Goal: Information Seeking & Learning: Find specific fact

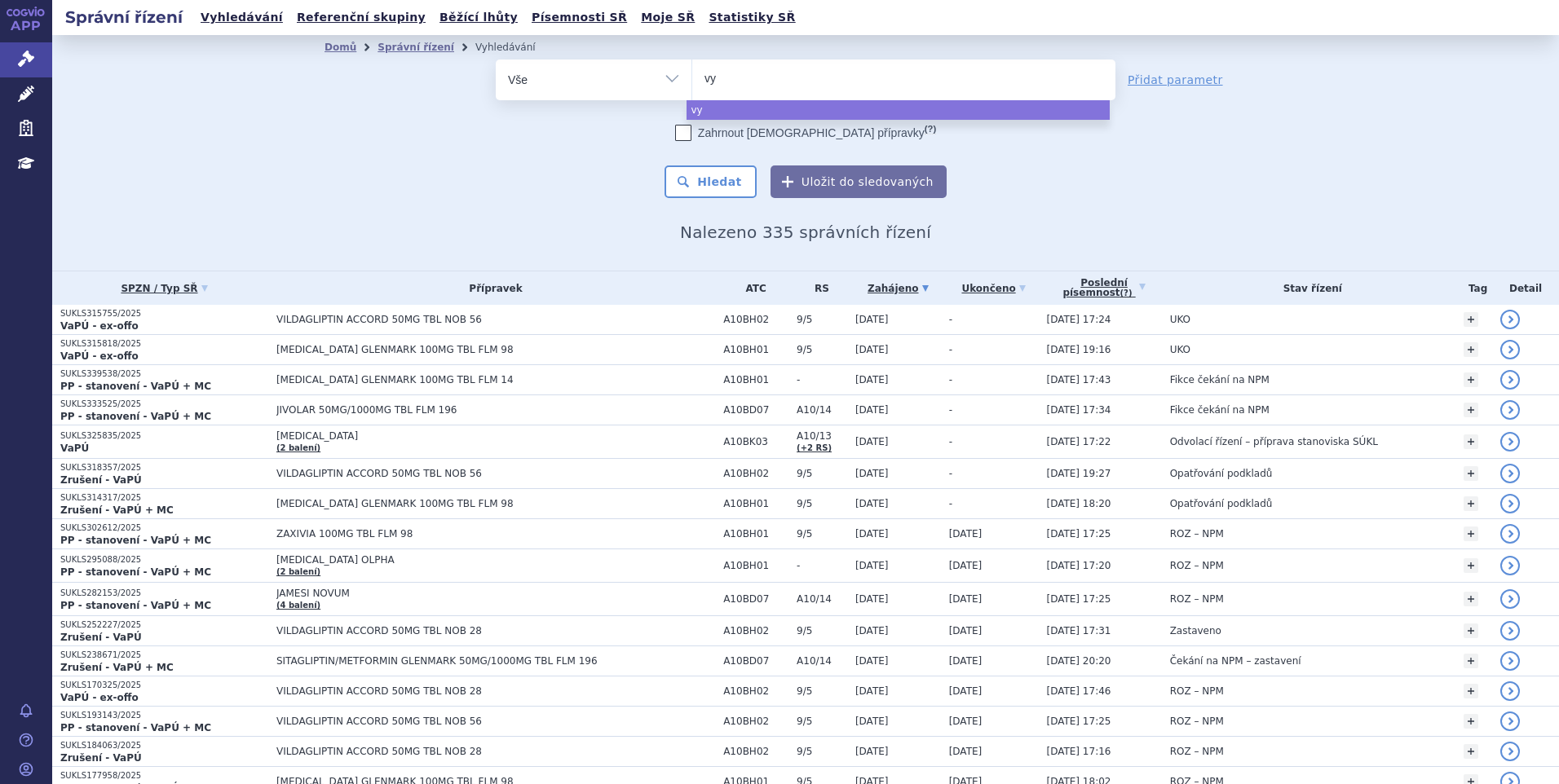
select select
type input "vyd"
type input "vydur"
type input "vydura"
select select "vydura"
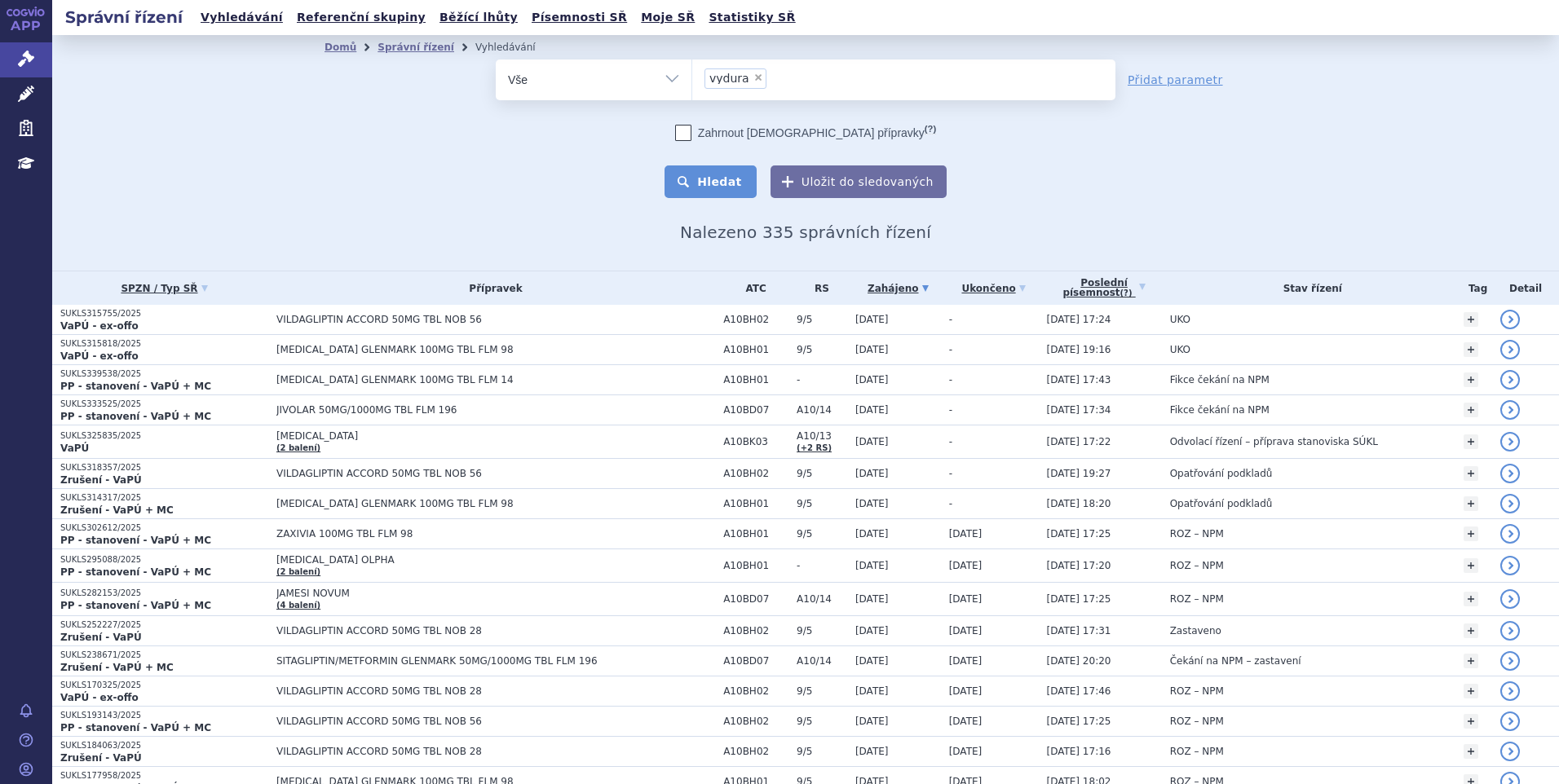
click at [692, 191] on button "Hledat" at bounding box center [710, 182] width 92 height 33
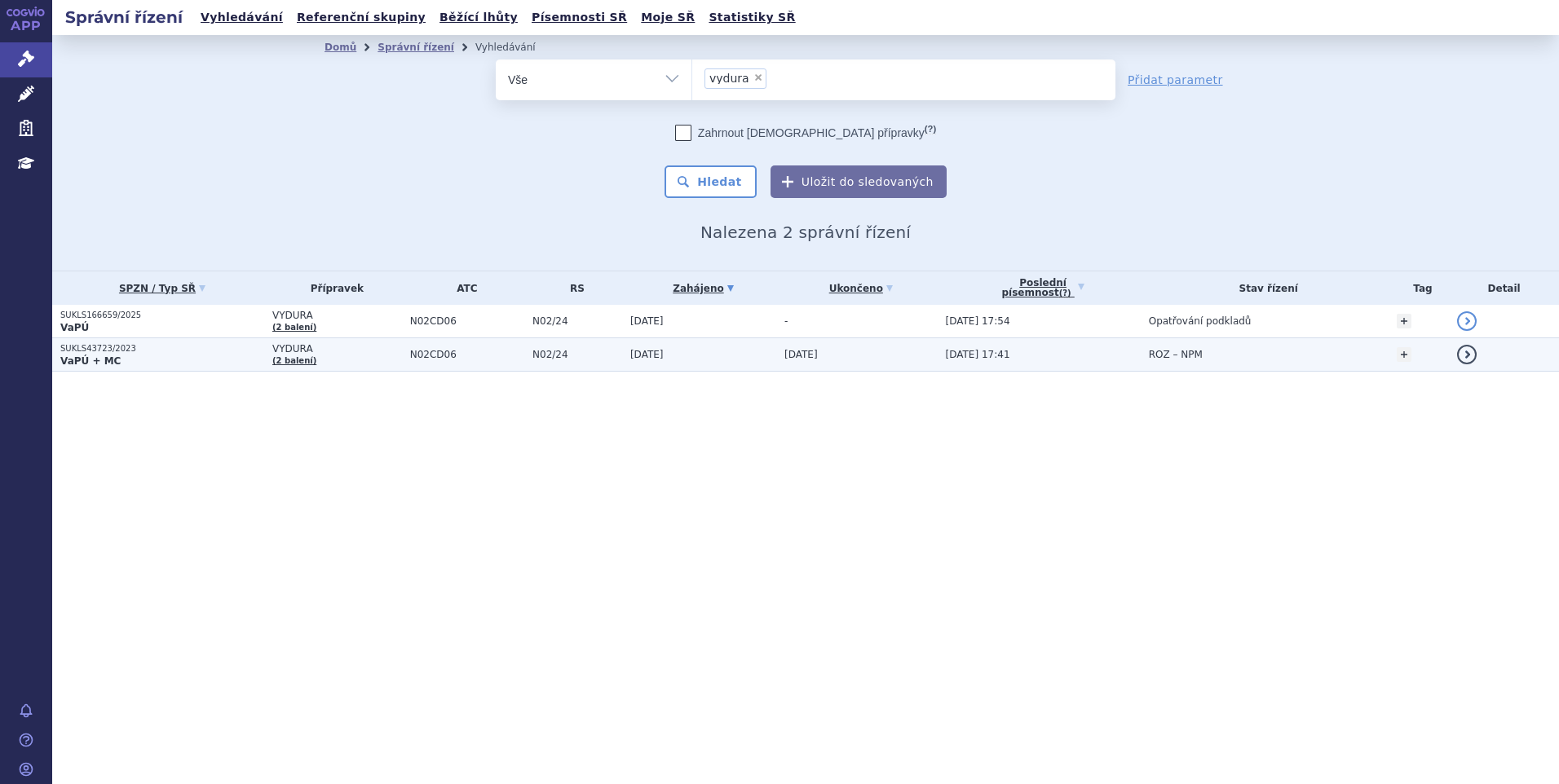
click at [61, 355] on strong "VaPÚ + MC" at bounding box center [90, 361] width 60 height 12
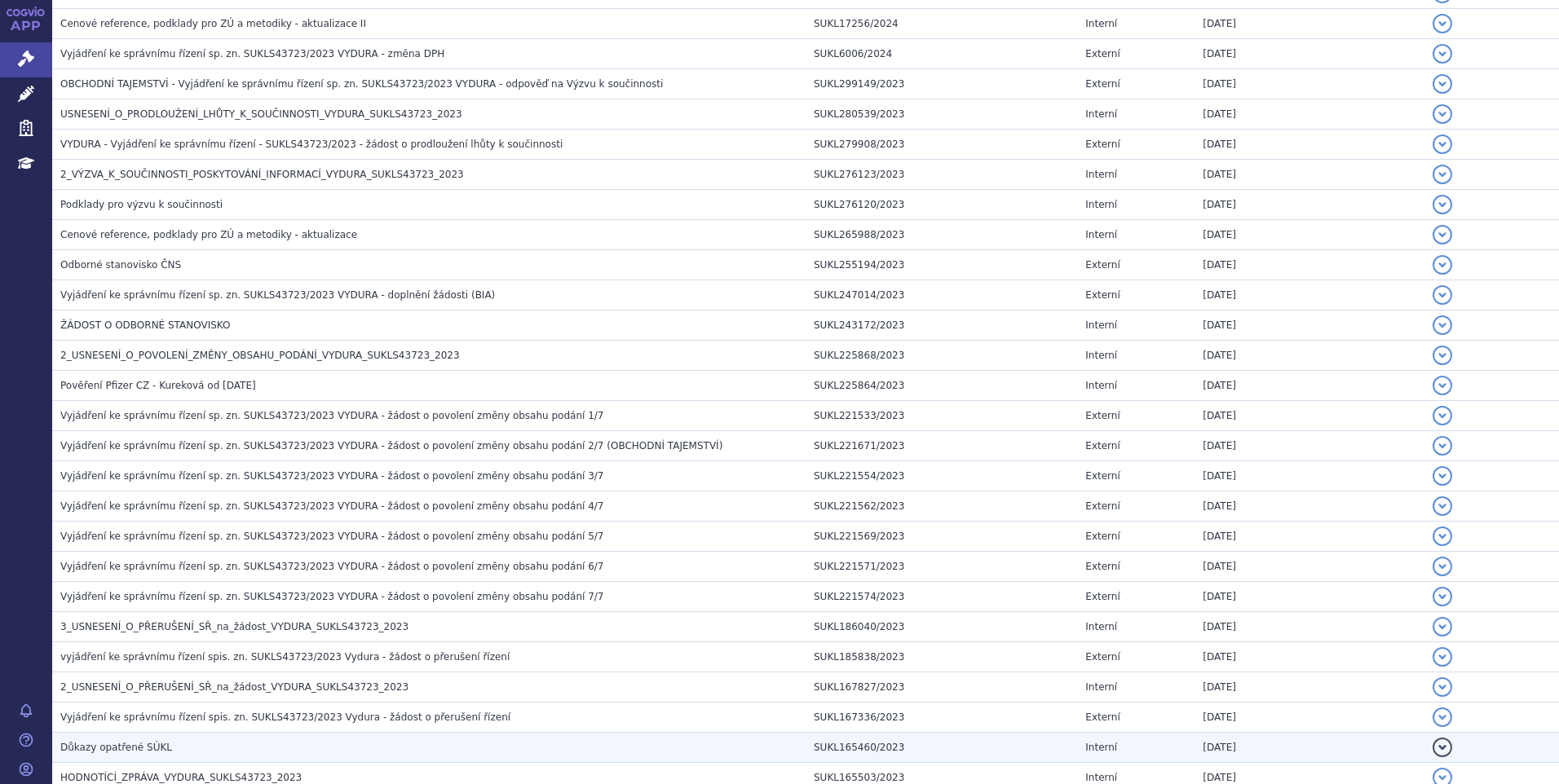
scroll to position [1711, 0]
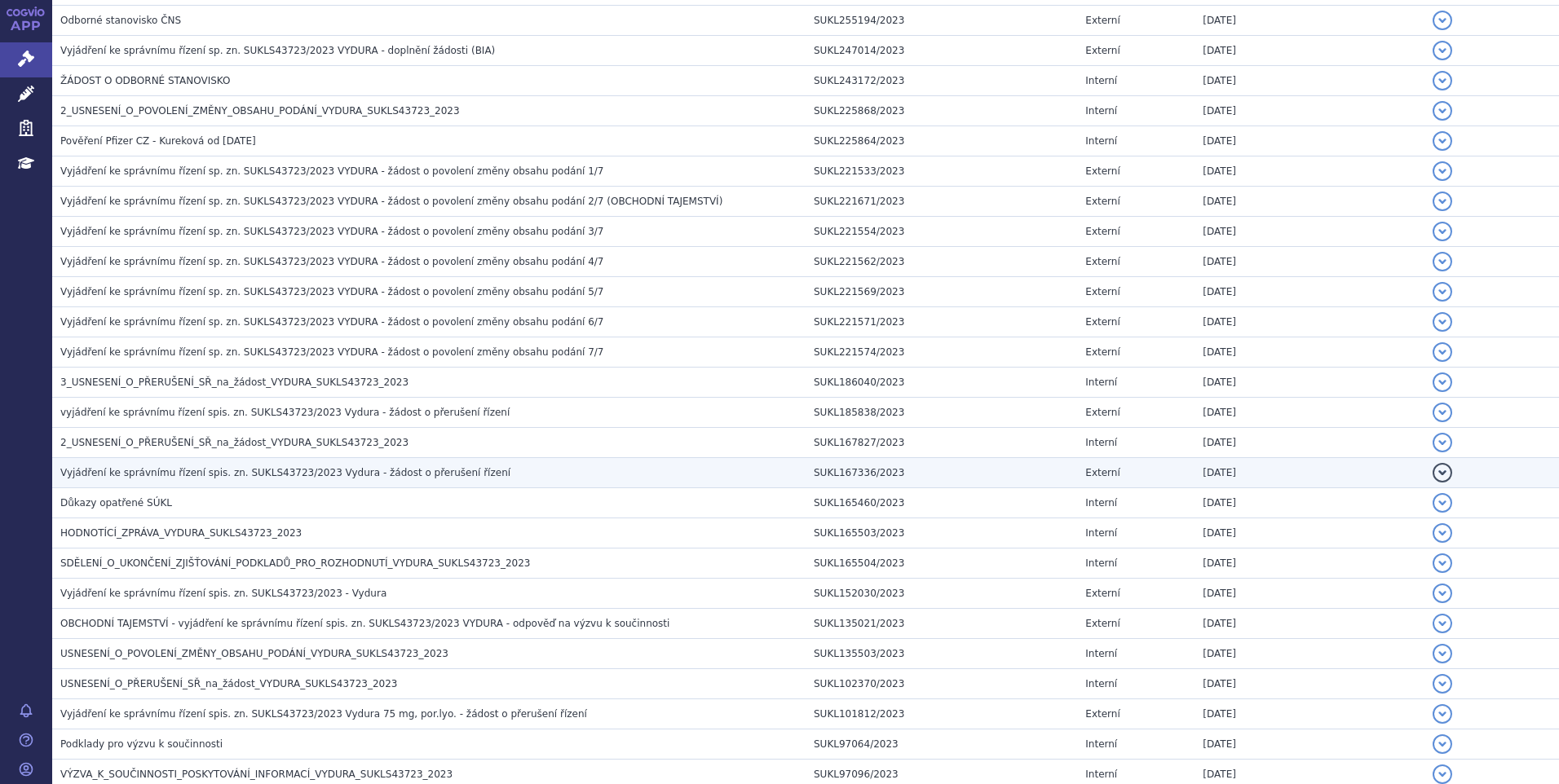
click at [152, 478] on span "Vyjádření ke správnímu řízení spis. zn. SUKLS43723/2023 Vydura - žádost o přeru…" at bounding box center [285, 473] width 450 height 12
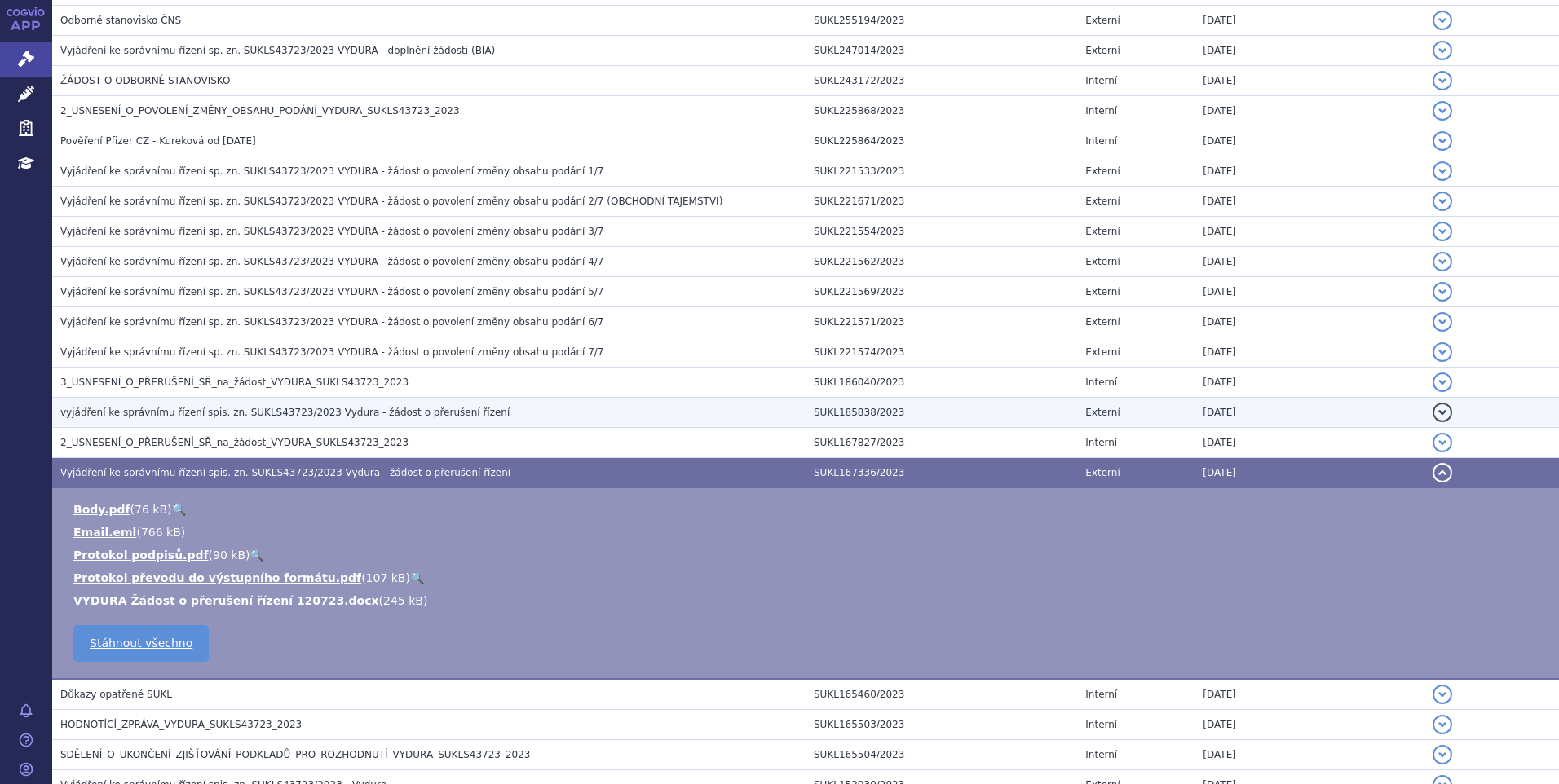
click at [156, 417] on span "vyjádření ke správnímu řízení spis. zn. SUKLS43723/2023 Vydura - žádost o přeru…" at bounding box center [284, 412] width 449 height 12
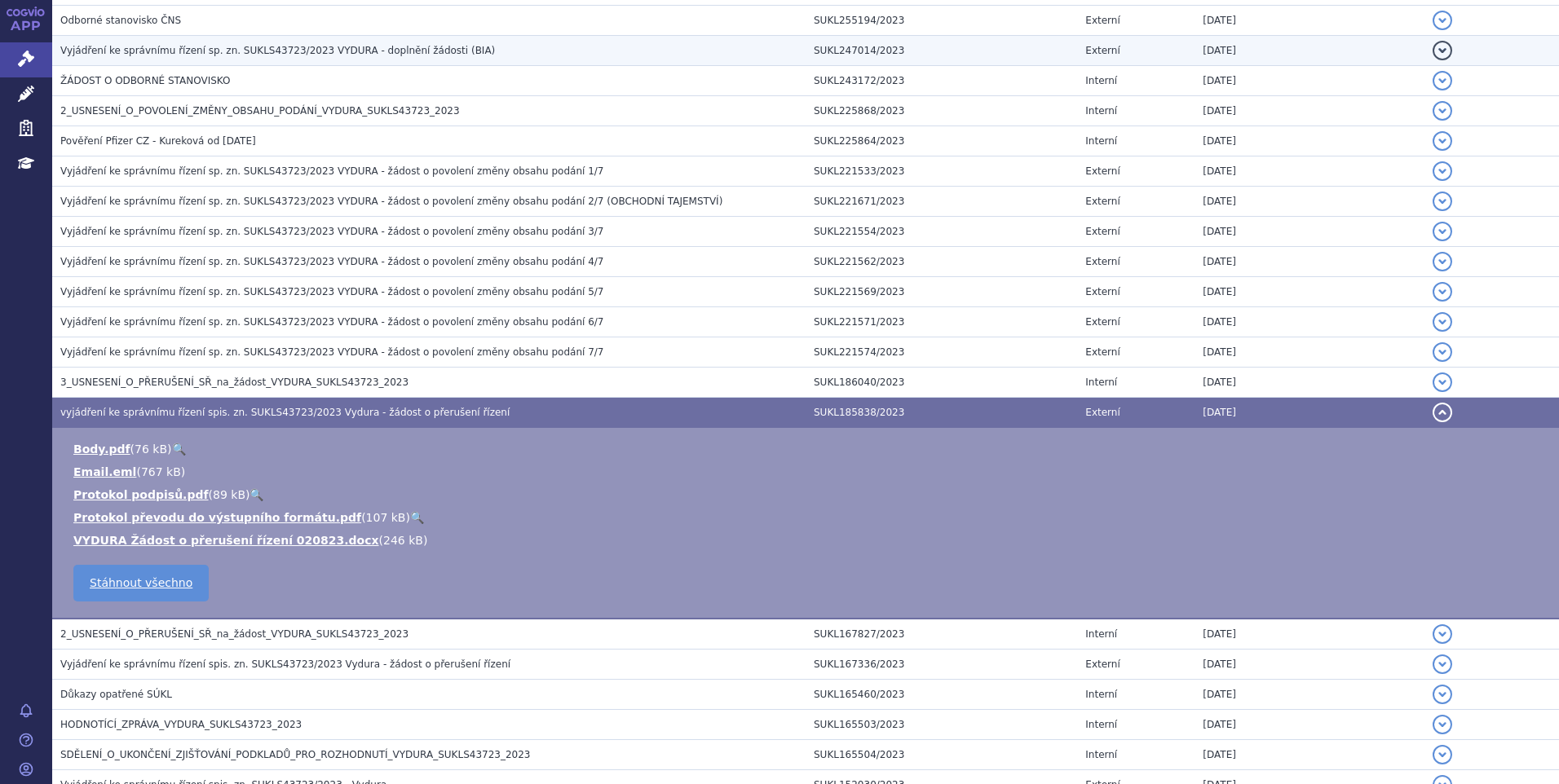
click at [152, 46] on span "Vyjádření ke správnímu řízení sp. zn. SUKLS43723/2023 VYDURA - doplnění žádosti…" at bounding box center [277, 50] width 435 height 12
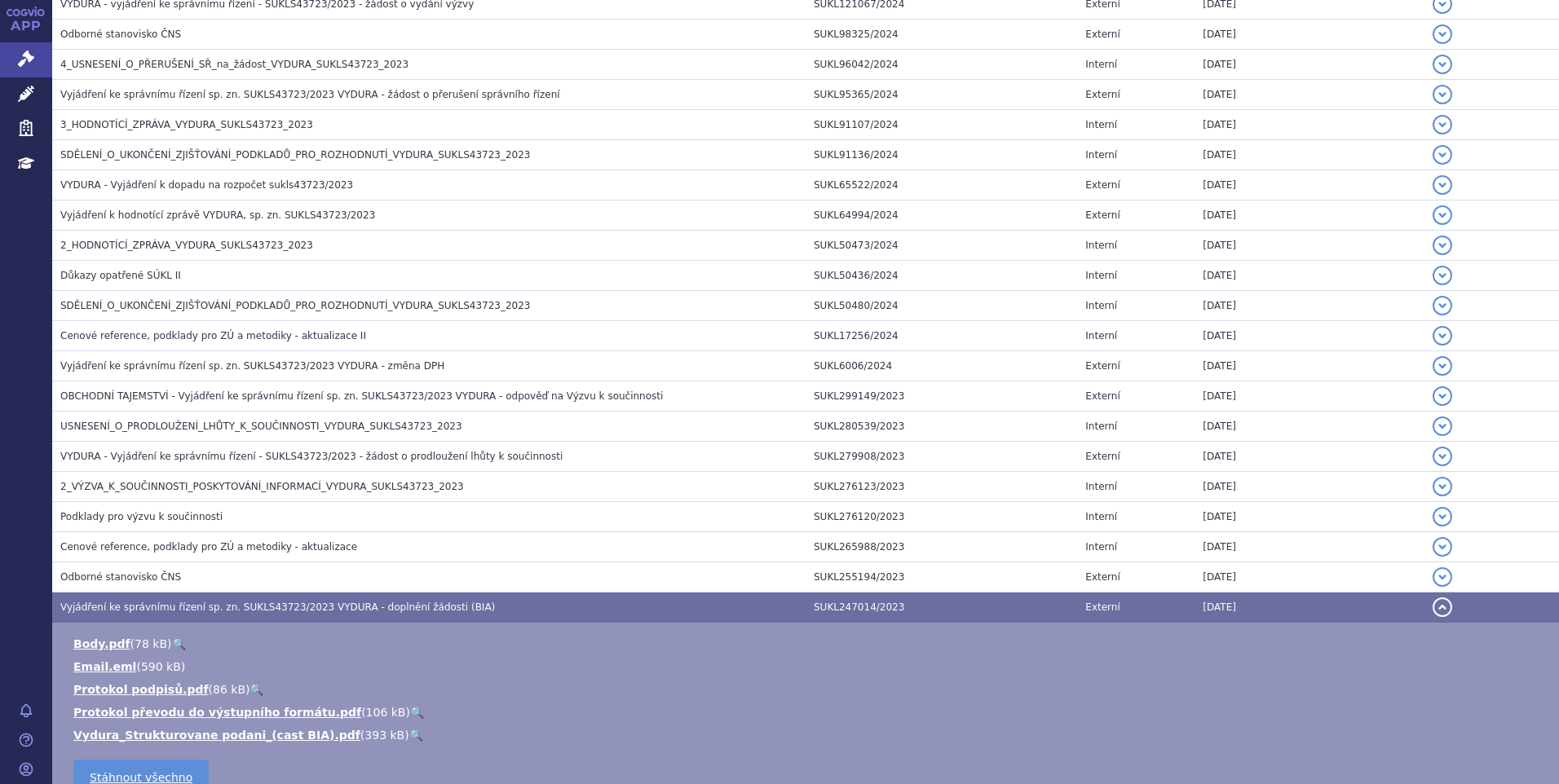
scroll to position [978, 0]
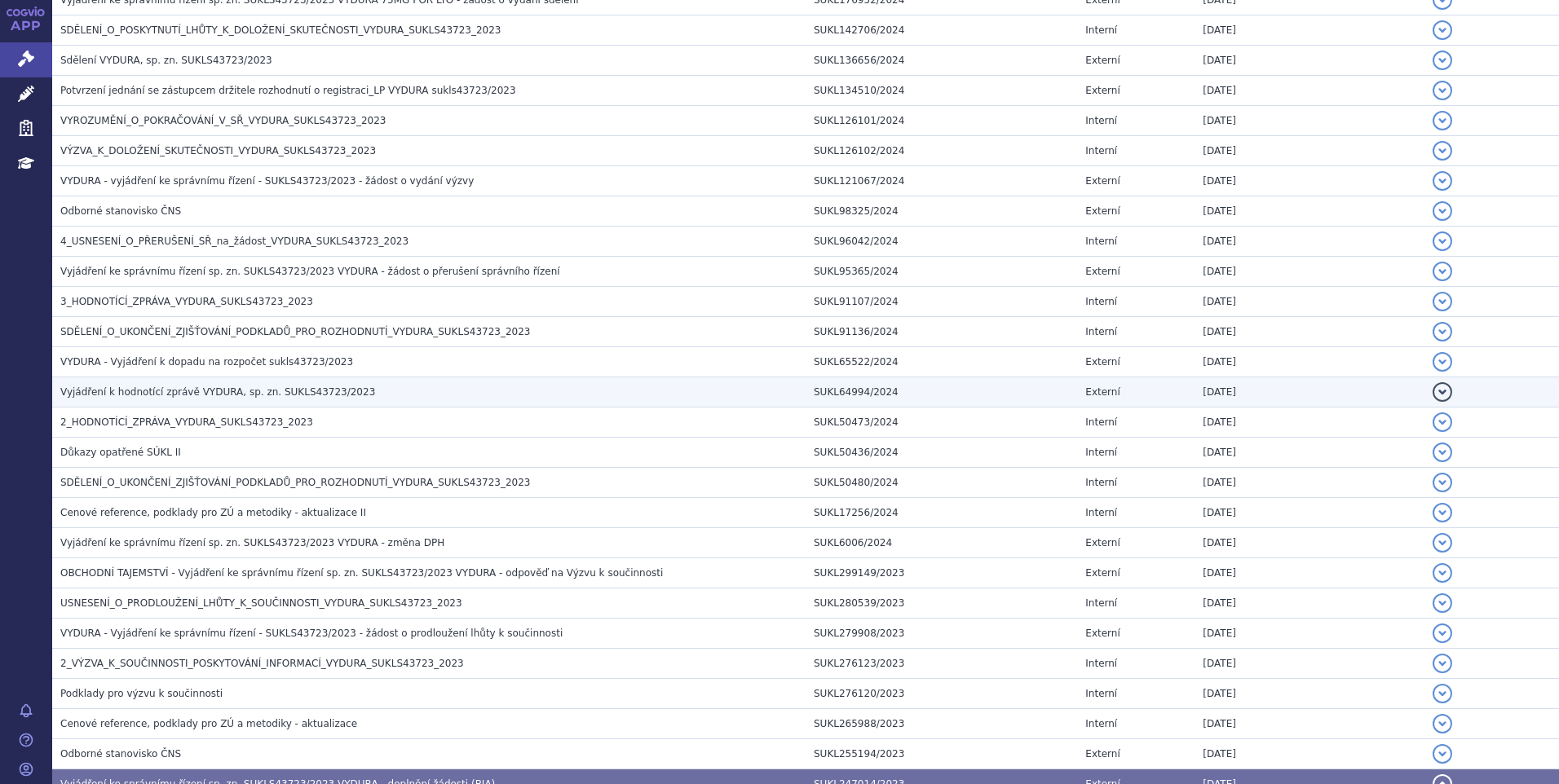
click at [161, 389] on span "Vyjádření k hodnotící zprávě VYDURA, sp. zn. SUKLS43723/2023" at bounding box center [217, 392] width 315 height 12
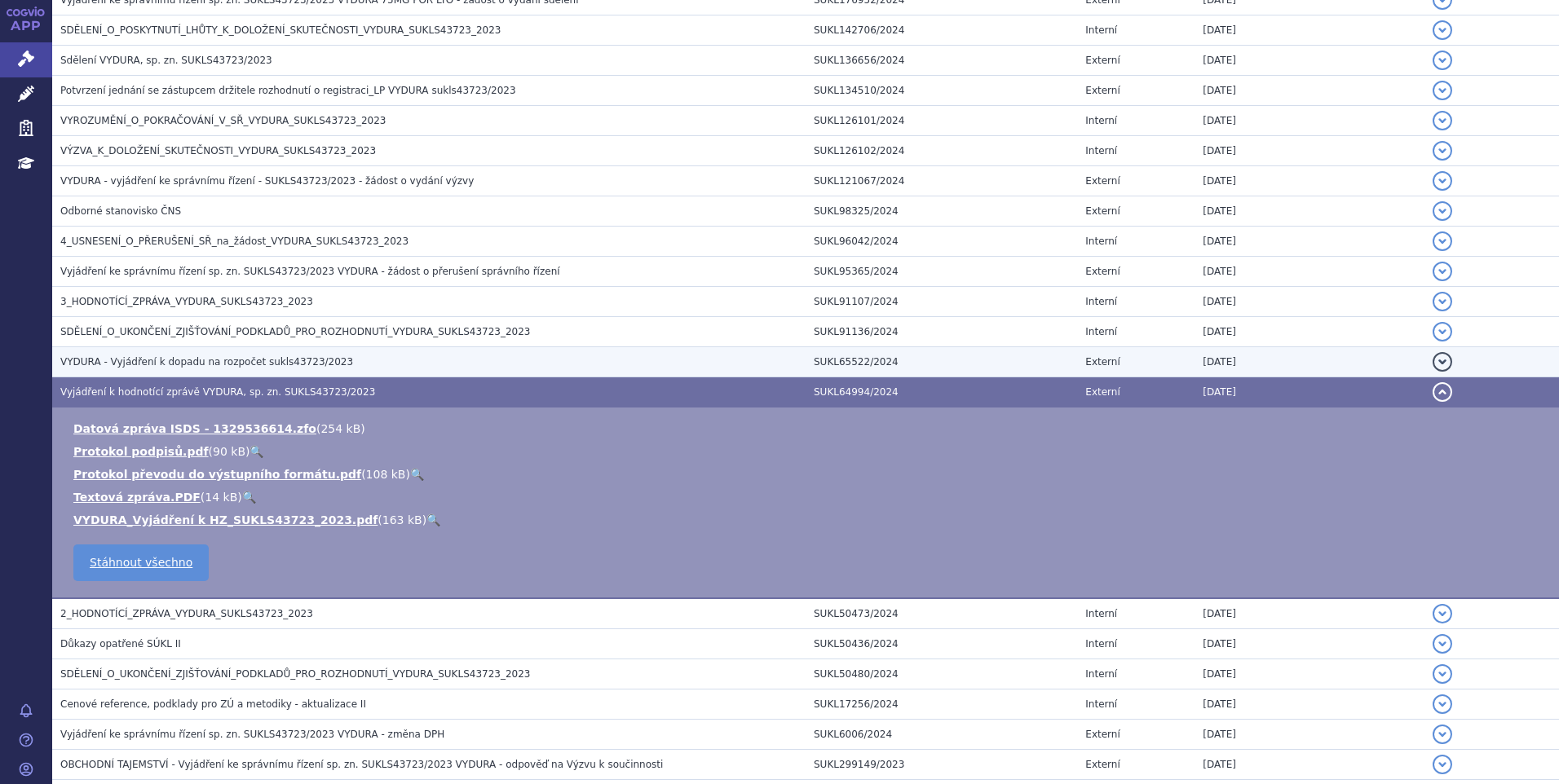
click at [156, 367] on span "VYDURA - Vyjádření k dopadu na rozpočet sukls43723/2023" at bounding box center [206, 362] width 293 height 12
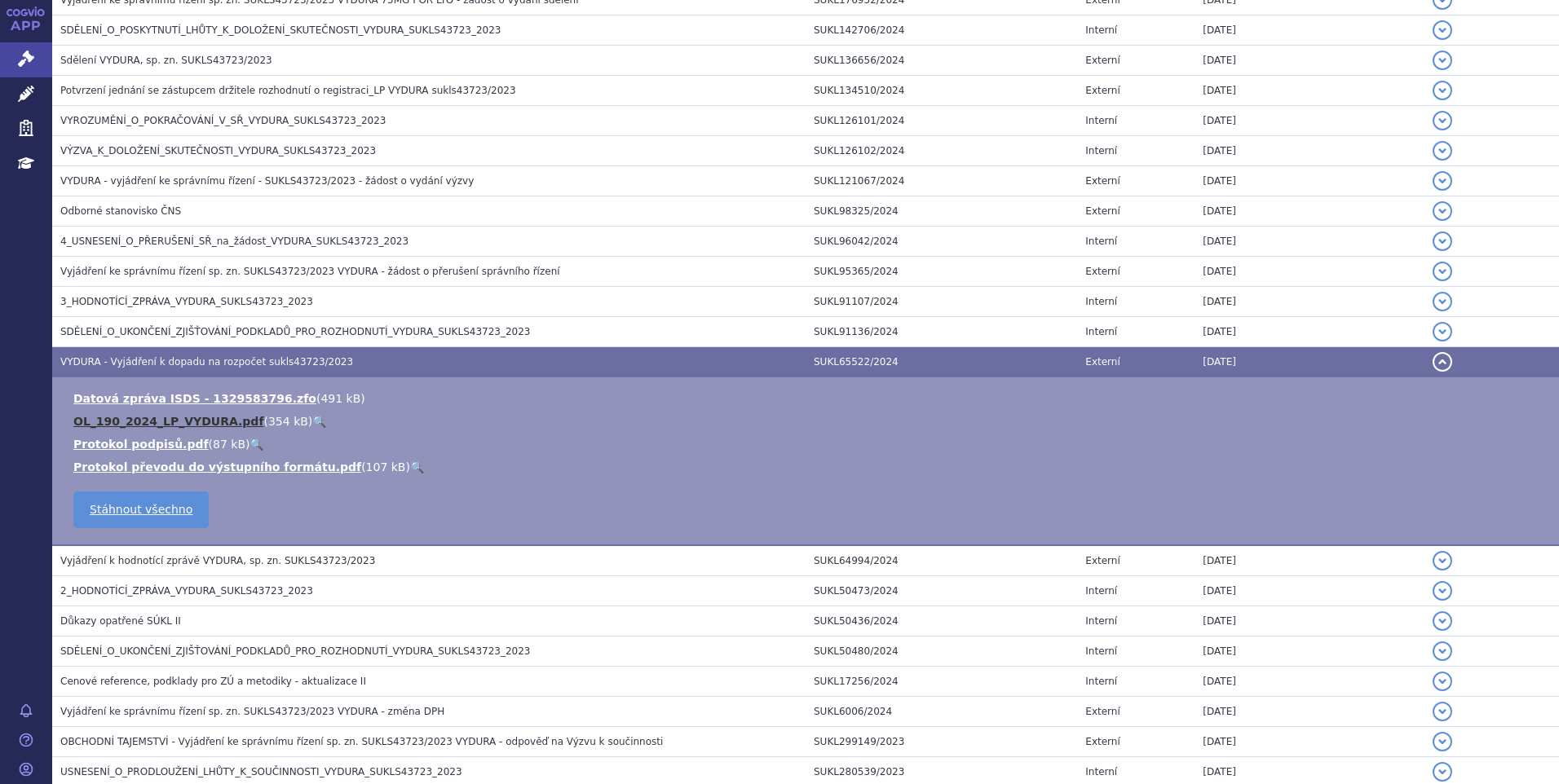
click at [155, 428] on link "OL_190_2024_LP_VYDURA.pdf" at bounding box center [168, 422] width 190 height 14
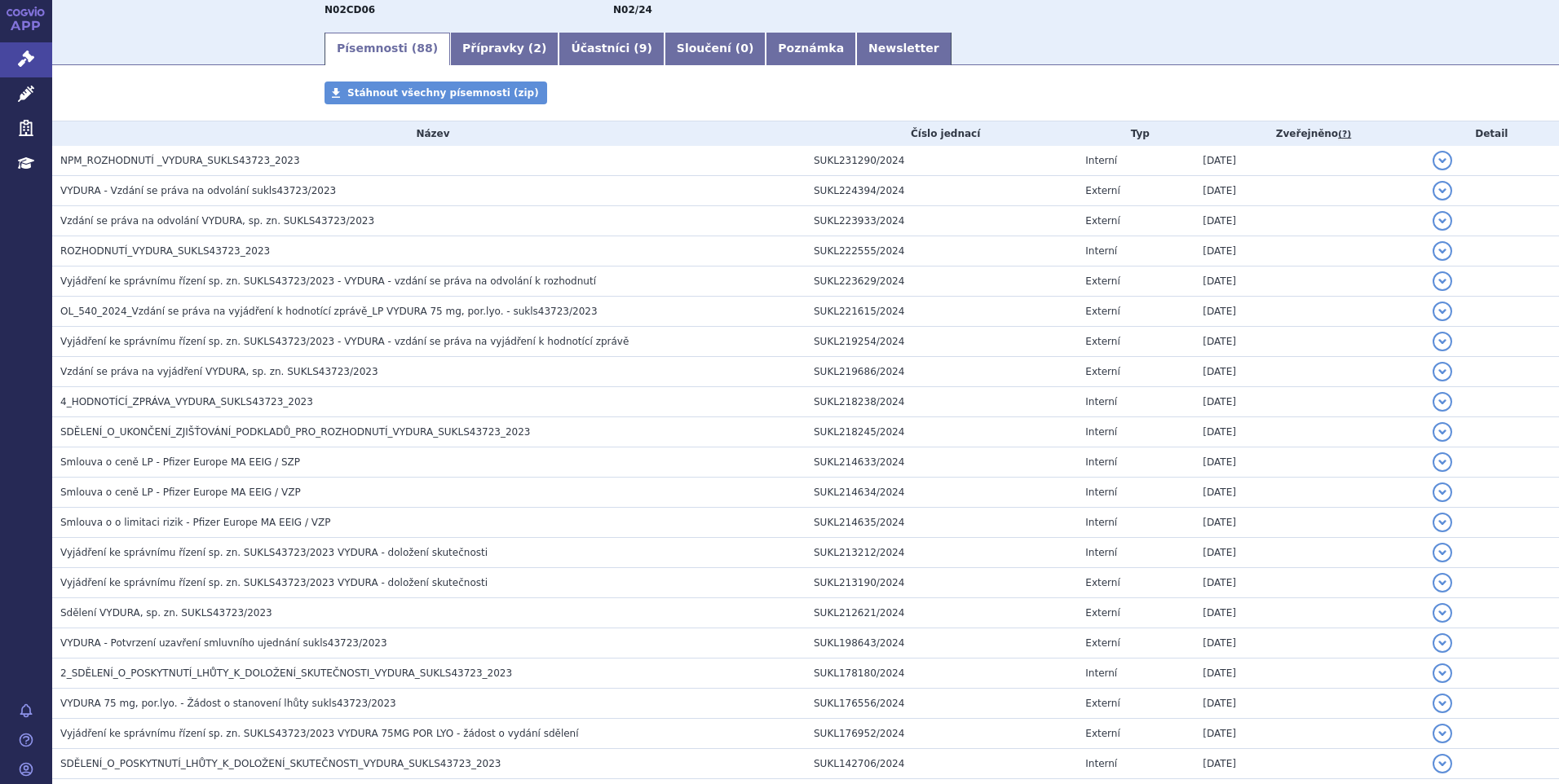
scroll to position [0, 0]
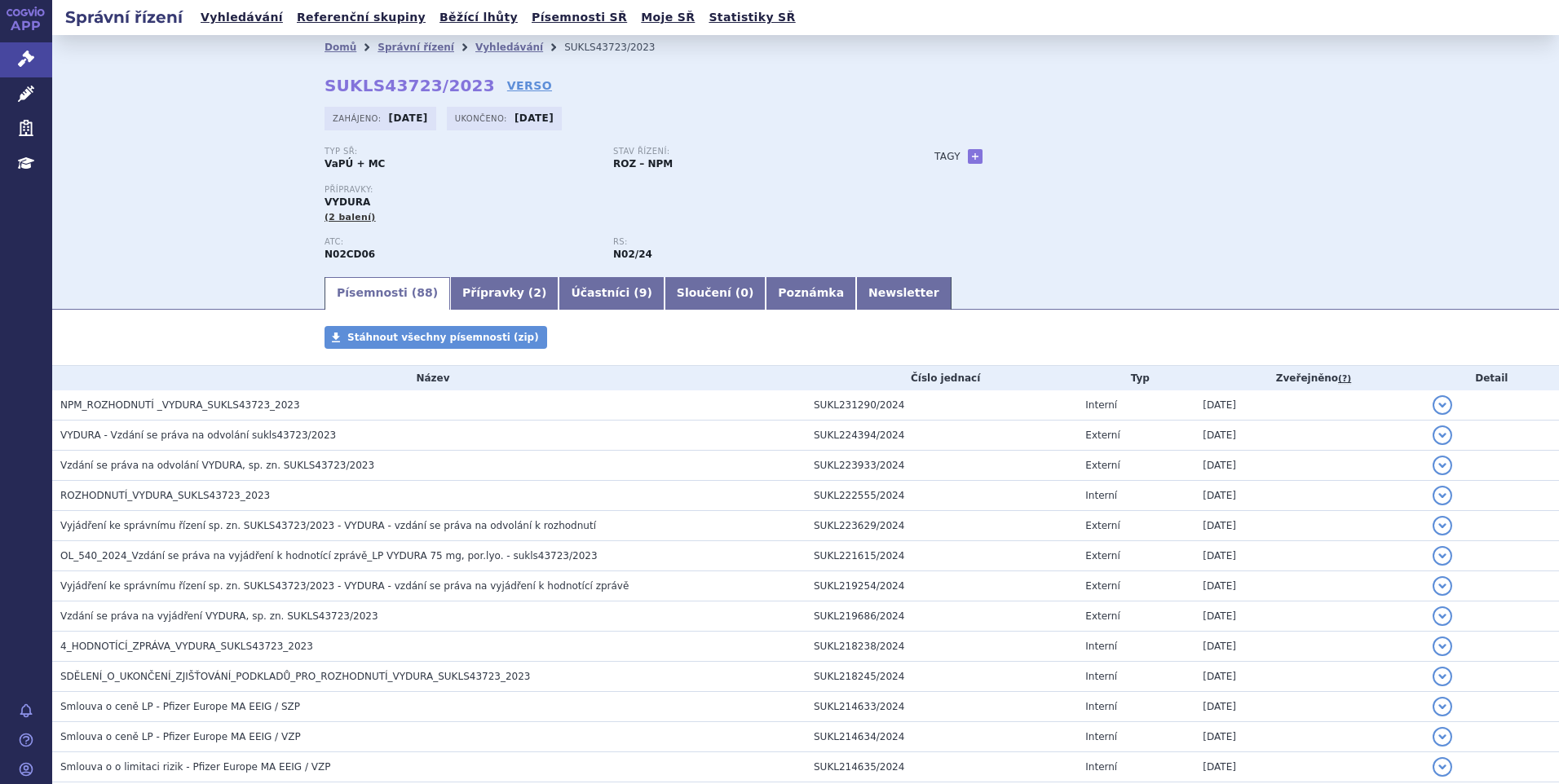
click at [243, 29] on ul "Vyhledávání Referenční skupiny Běžící lhůty Písemnosti SŘ Moje SŘ Statistiky SŘ" at bounding box center [498, 17] width 605 height 35
click at [248, 24] on link "Vyhledávání" at bounding box center [241, 17] width 92 height 22
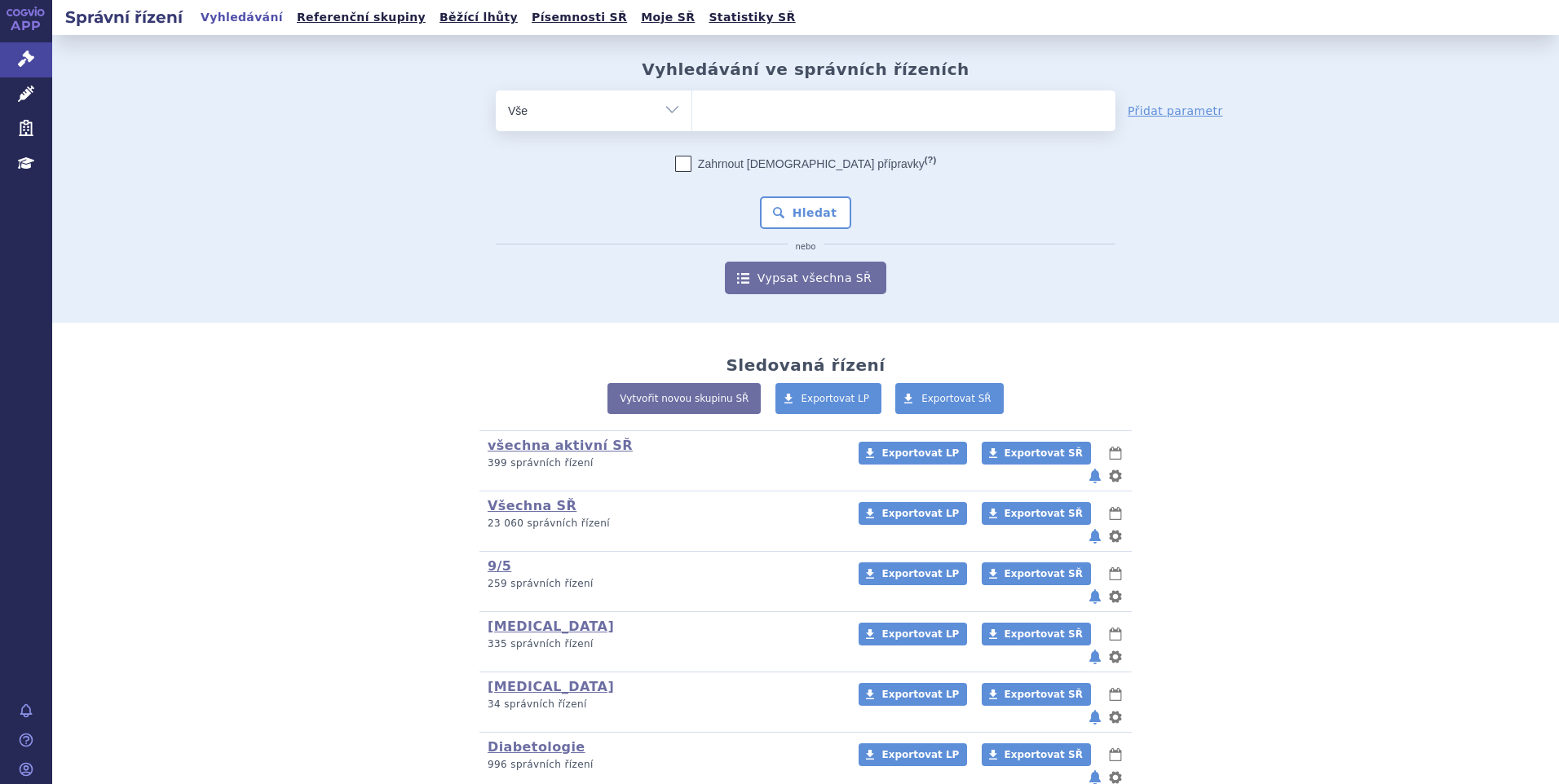
click at [793, 106] on ul at bounding box center [904, 107] width 423 height 34
click at [693, 106] on select at bounding box center [692, 110] width 1 height 41
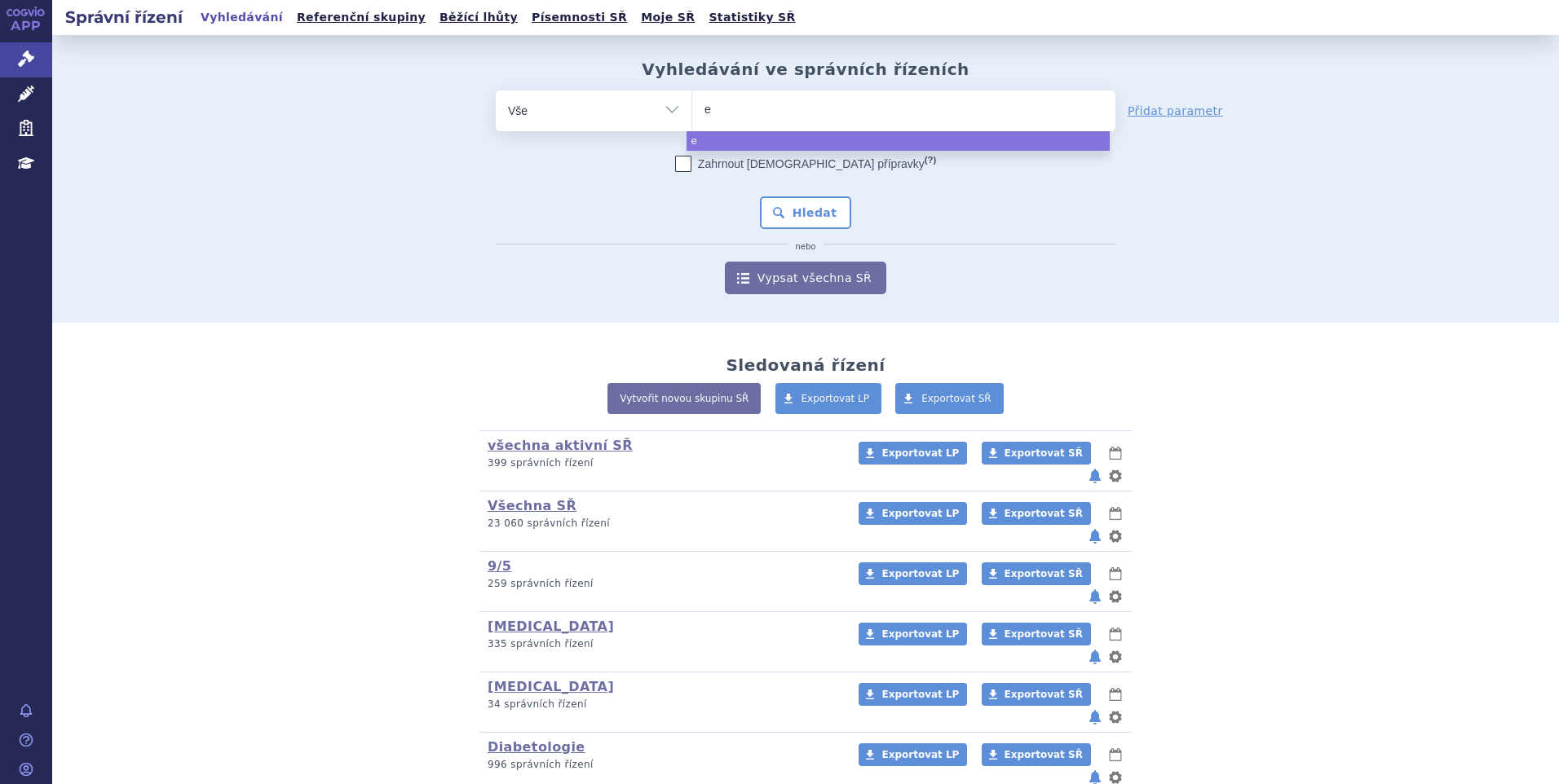
type input "en"
type input "e"
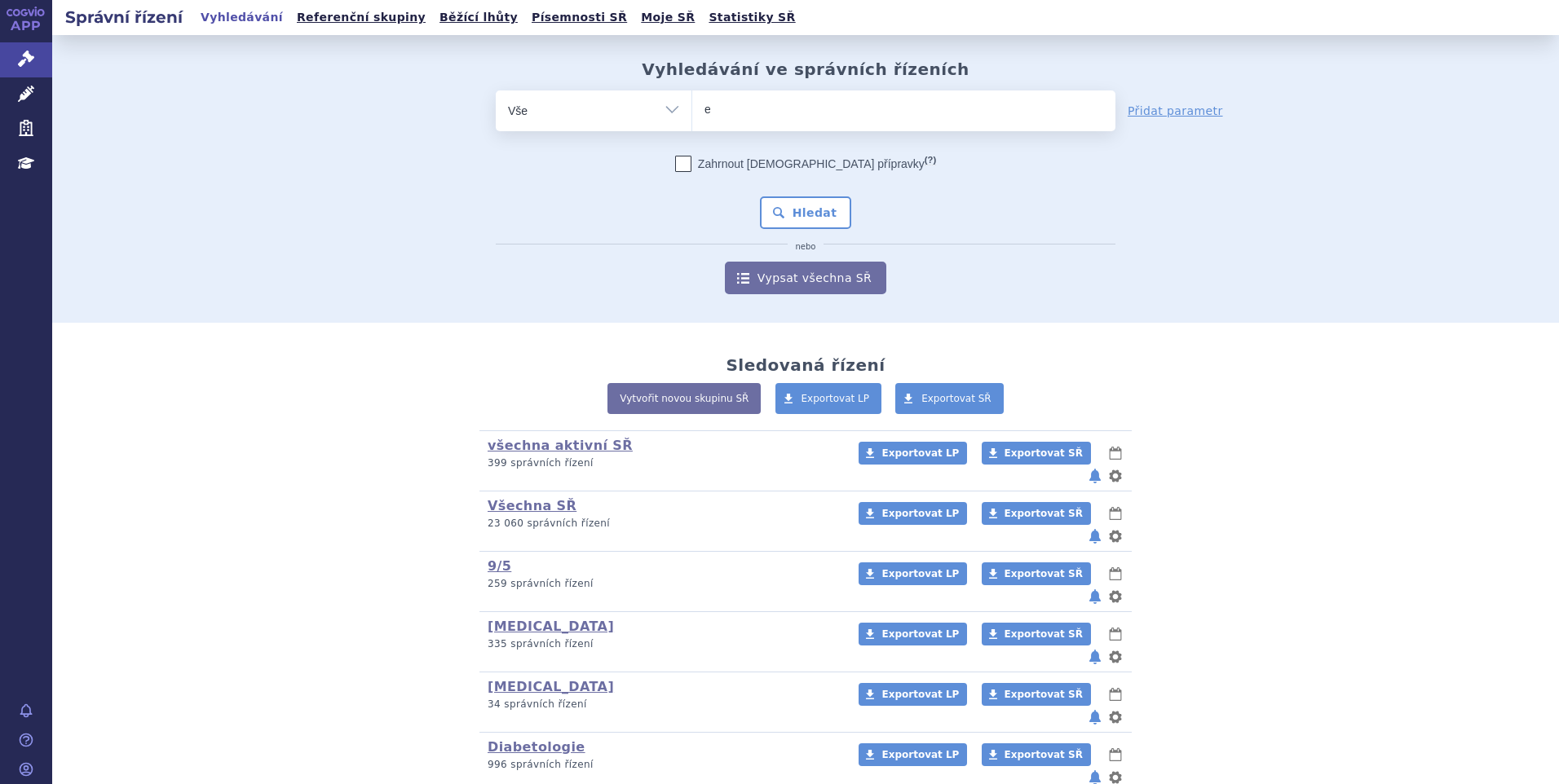
type input "en"
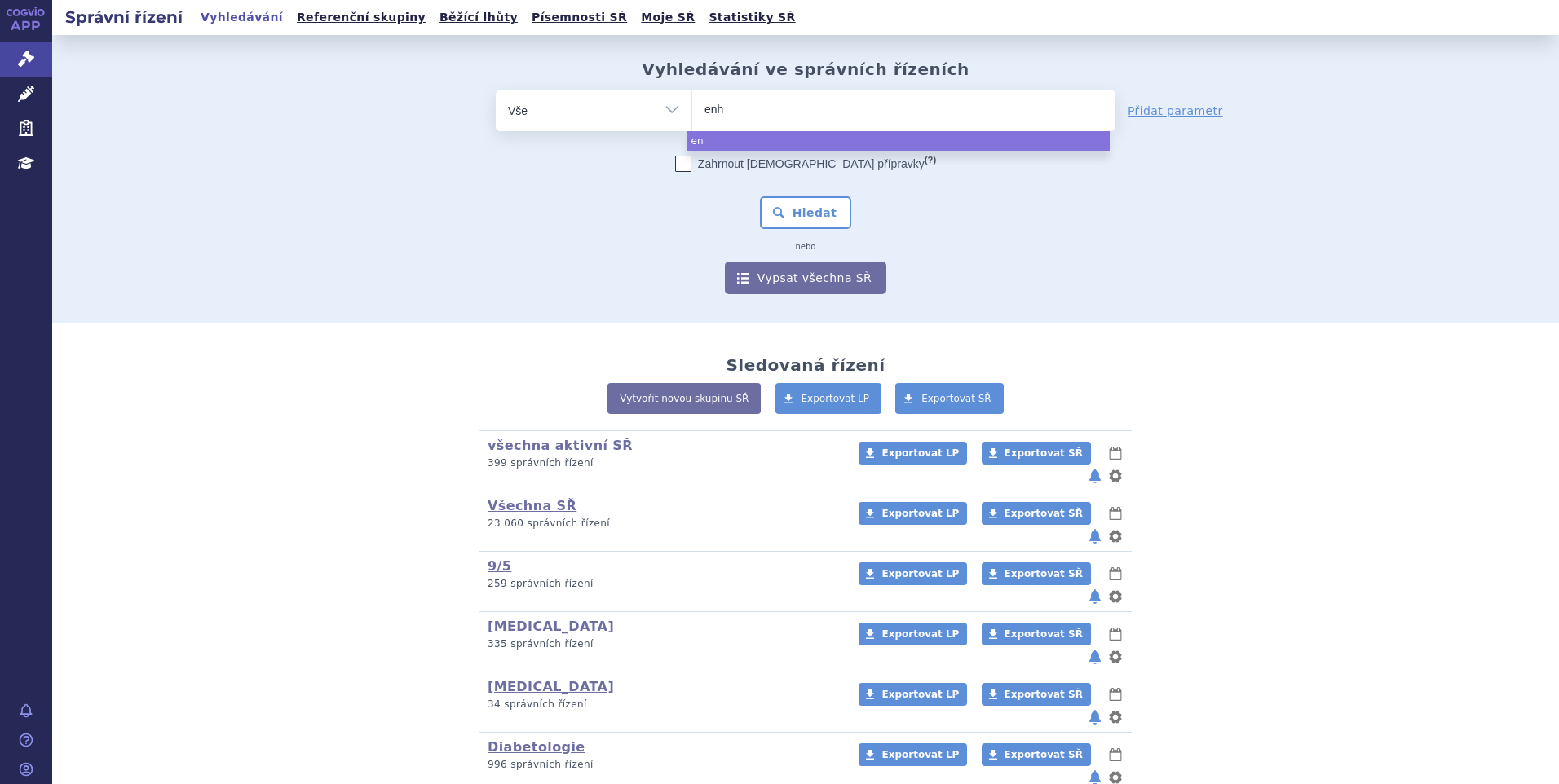
type input "enhe"
type input "enhert"
type input "[MEDICAL_DATA]"
select select "[MEDICAL_DATA]"
click at [767, 221] on button "Hledat" at bounding box center [806, 212] width 92 height 33
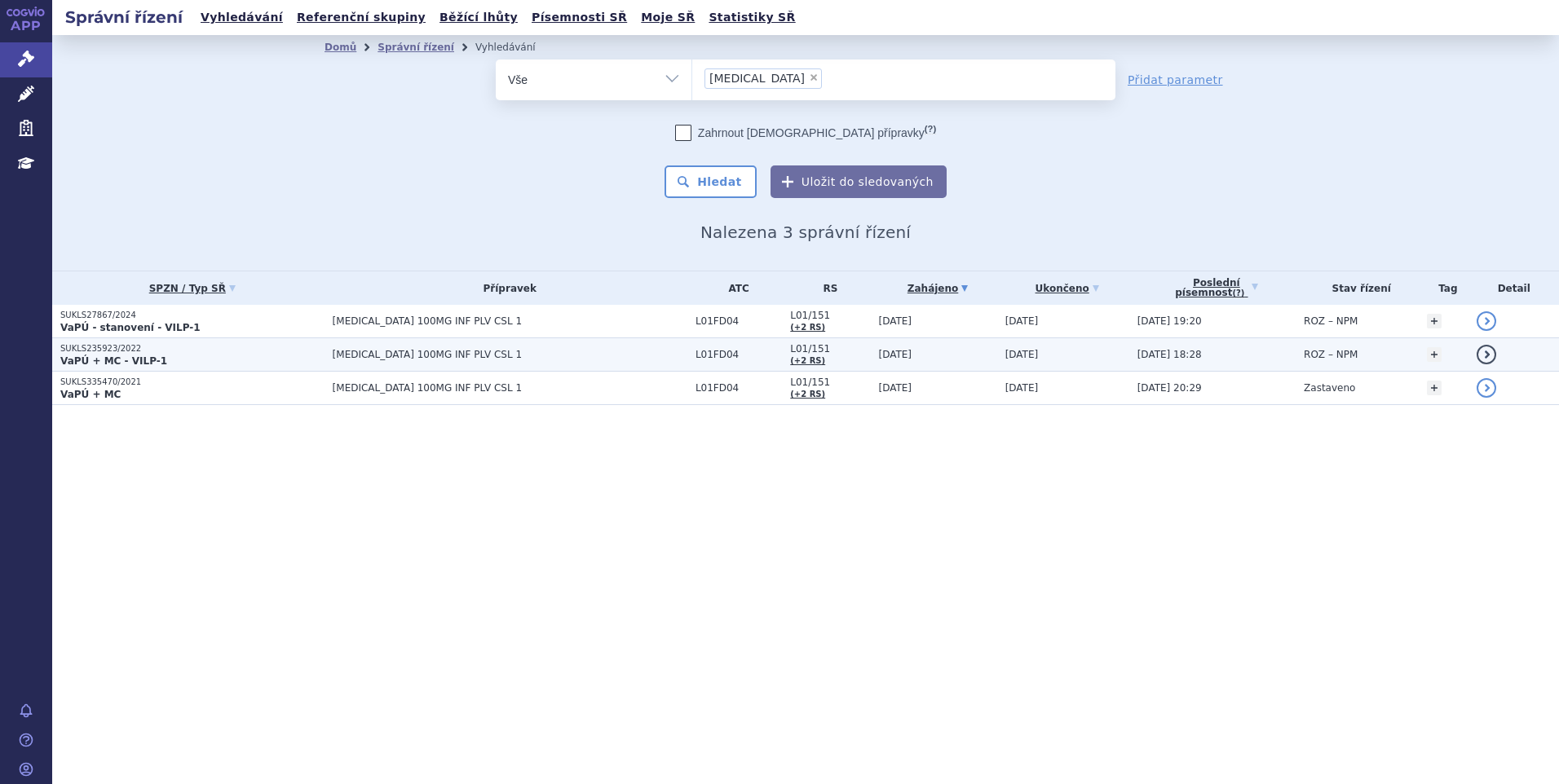
click at [103, 355] on strong "VaPÚ + MC - VILP-1" at bounding box center [113, 361] width 107 height 12
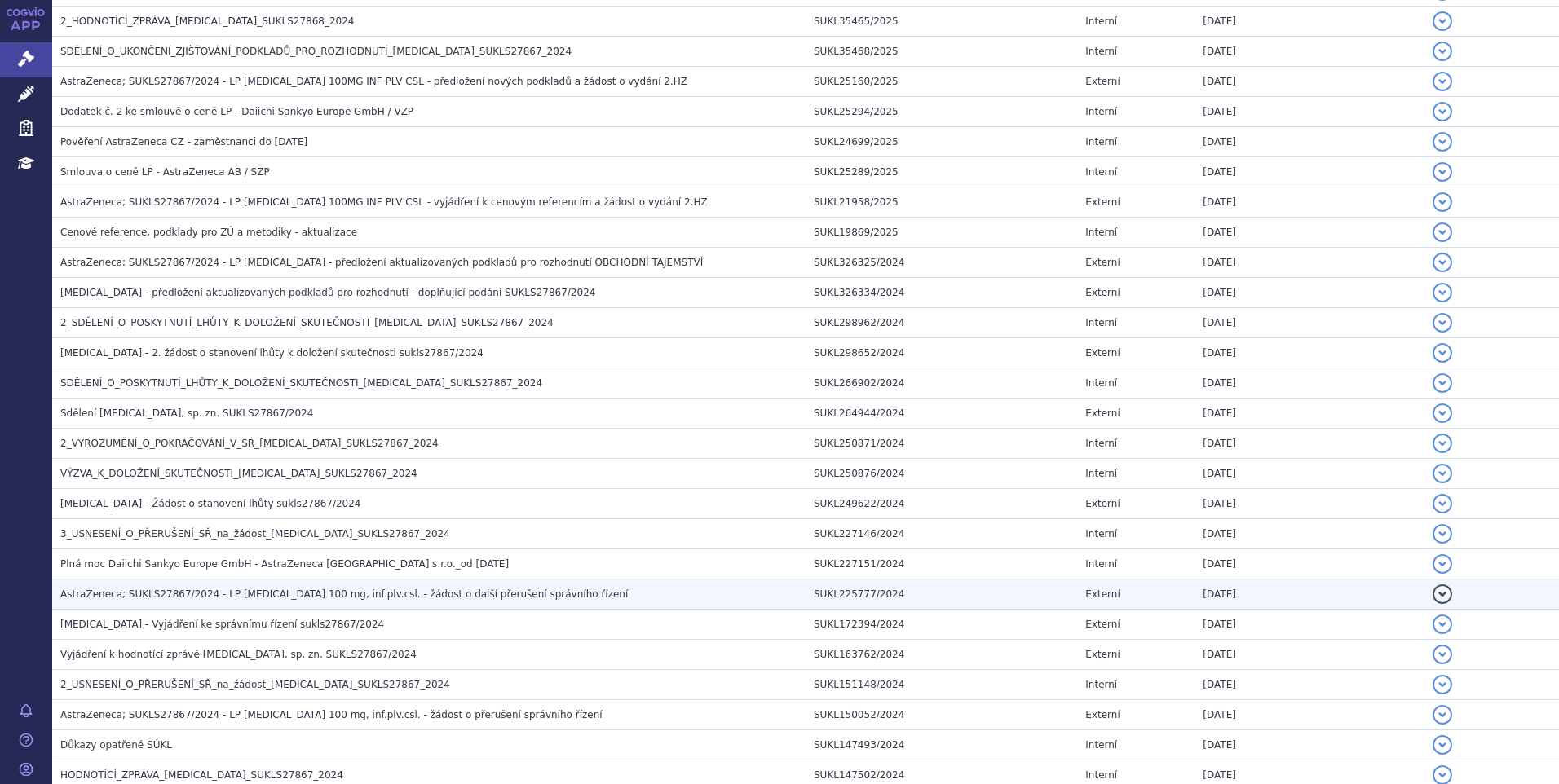
scroll to position [815, 0]
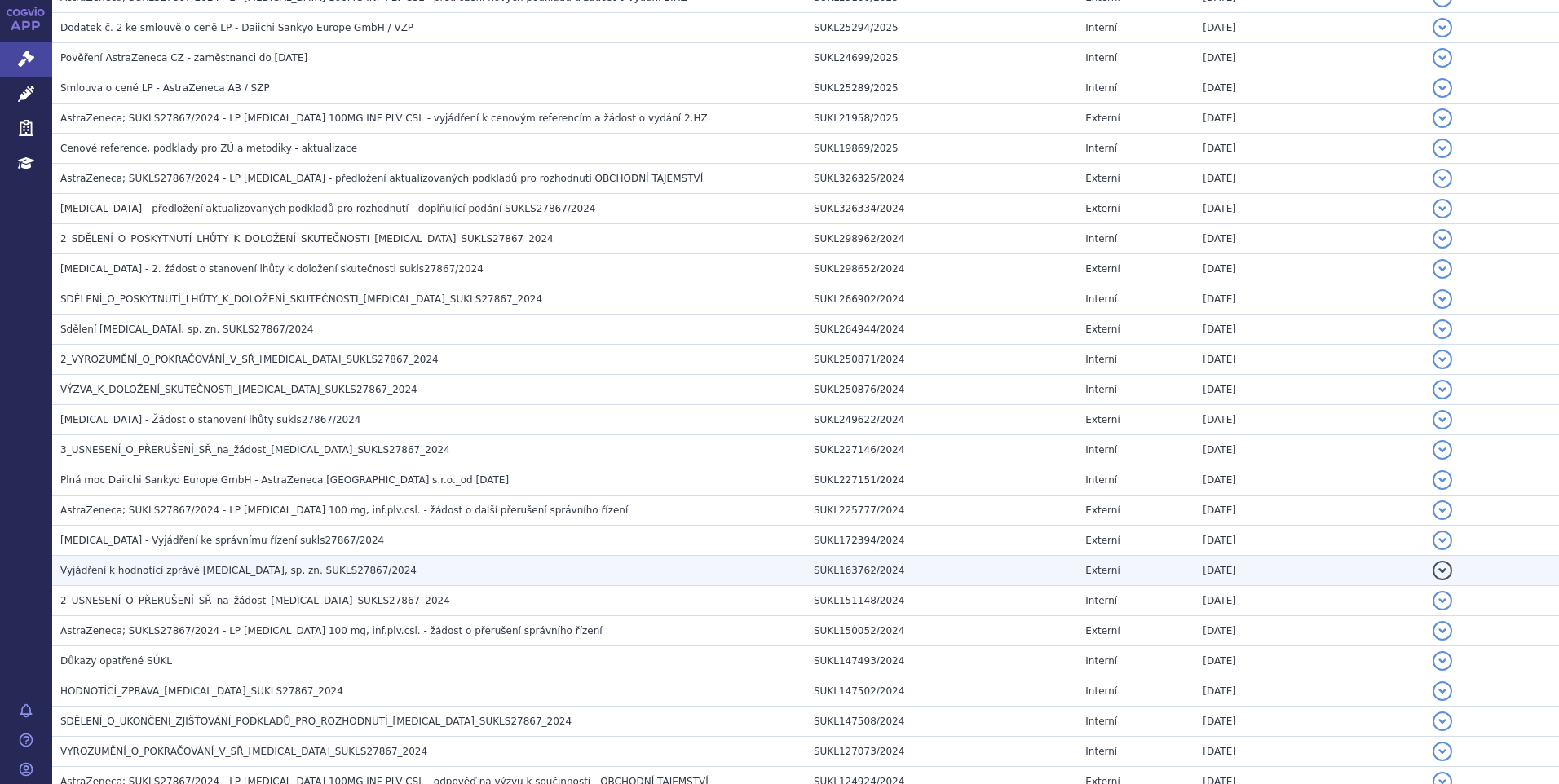
click at [213, 560] on td "Vyjádření k hodnotící zprávě ENHERTU, sp. zn. SUKLS27867/2024" at bounding box center [429, 571] width 753 height 30
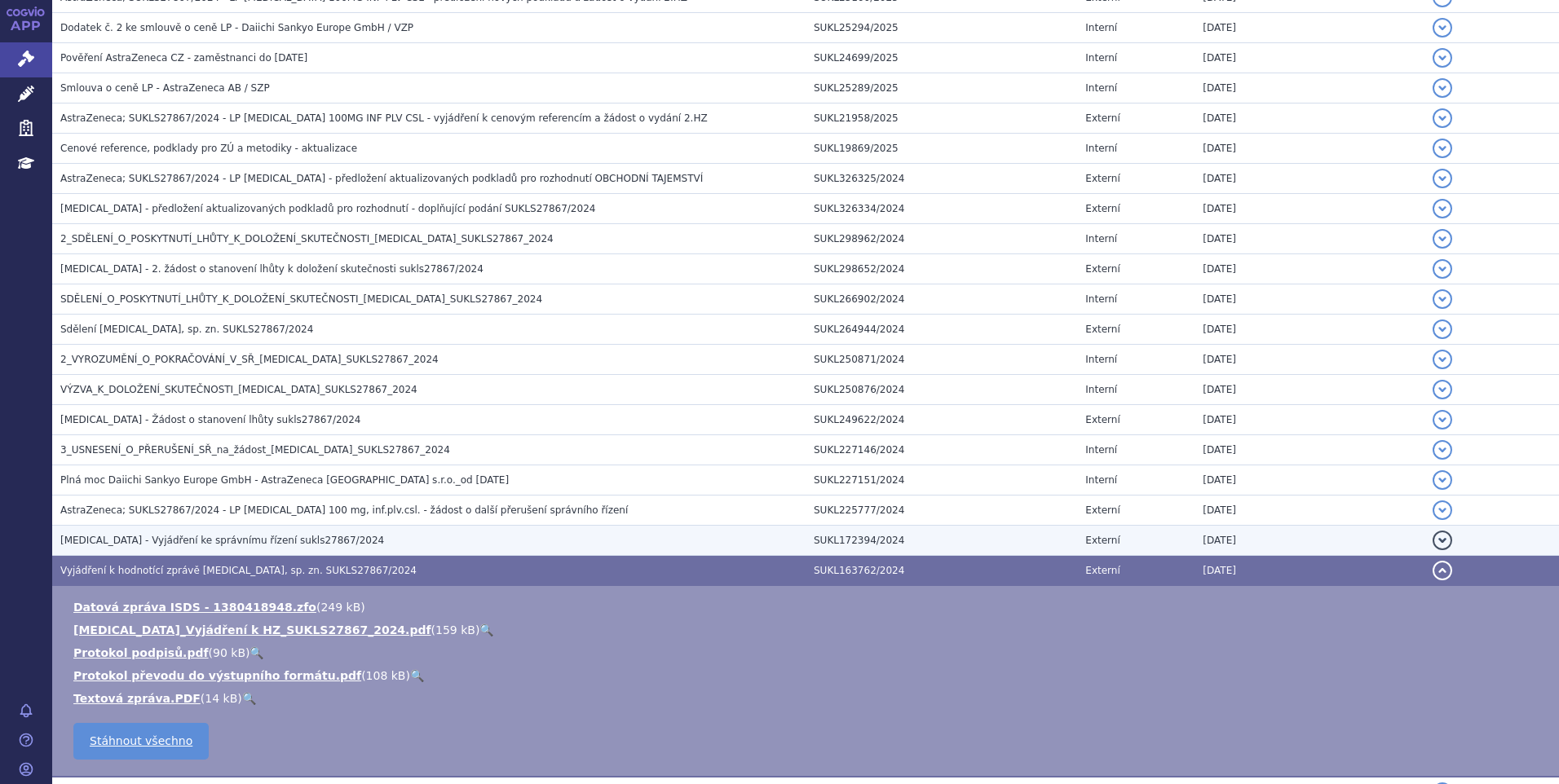
click at [215, 535] on span "ENHERTU - Vyjádření ke správnímu řízení sukls27867/2024" at bounding box center [221, 541] width 324 height 12
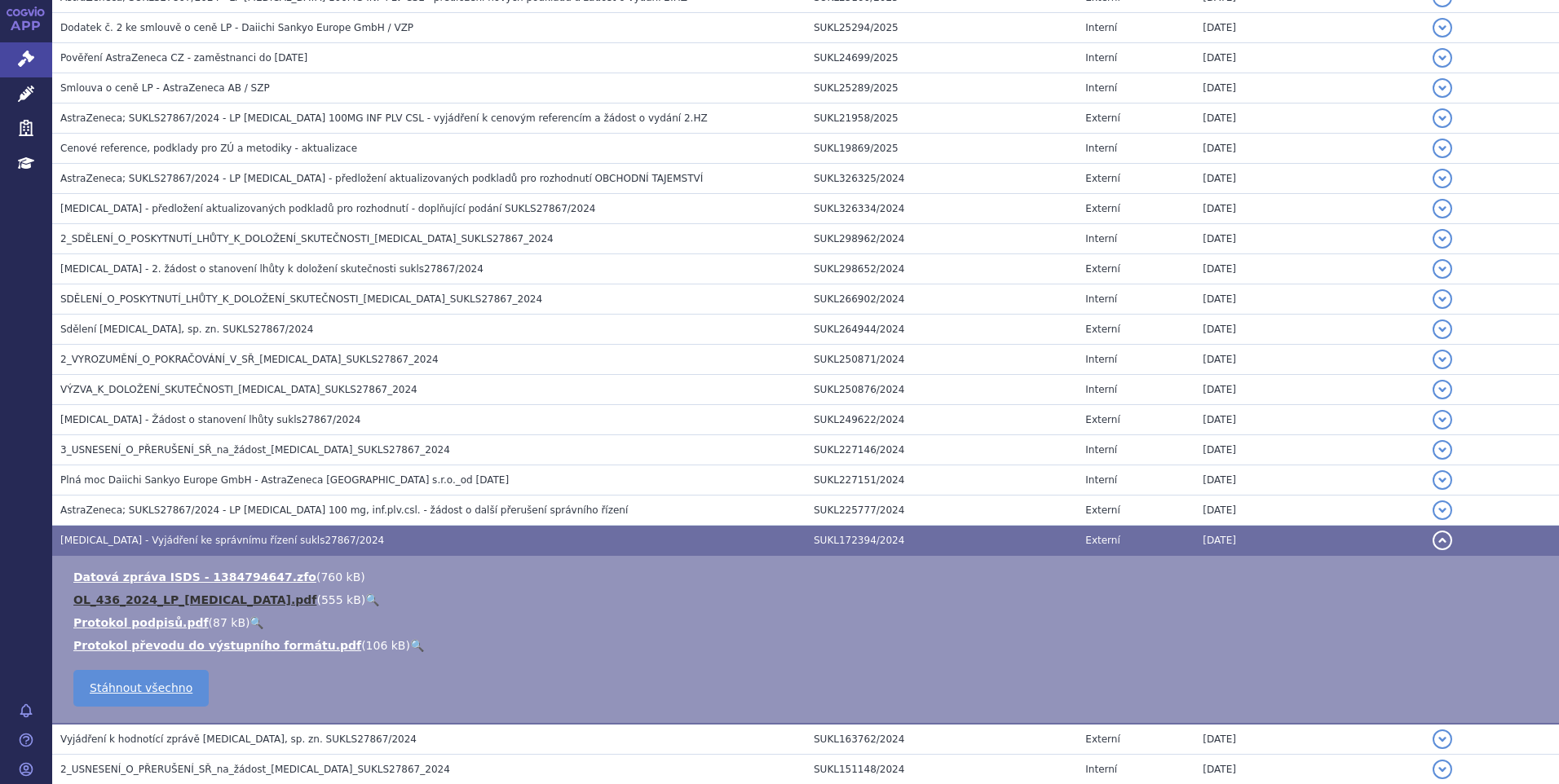
click at [208, 596] on link "OL_436_2024_LP_ENHERTU.pdf" at bounding box center [195, 600] width 243 height 14
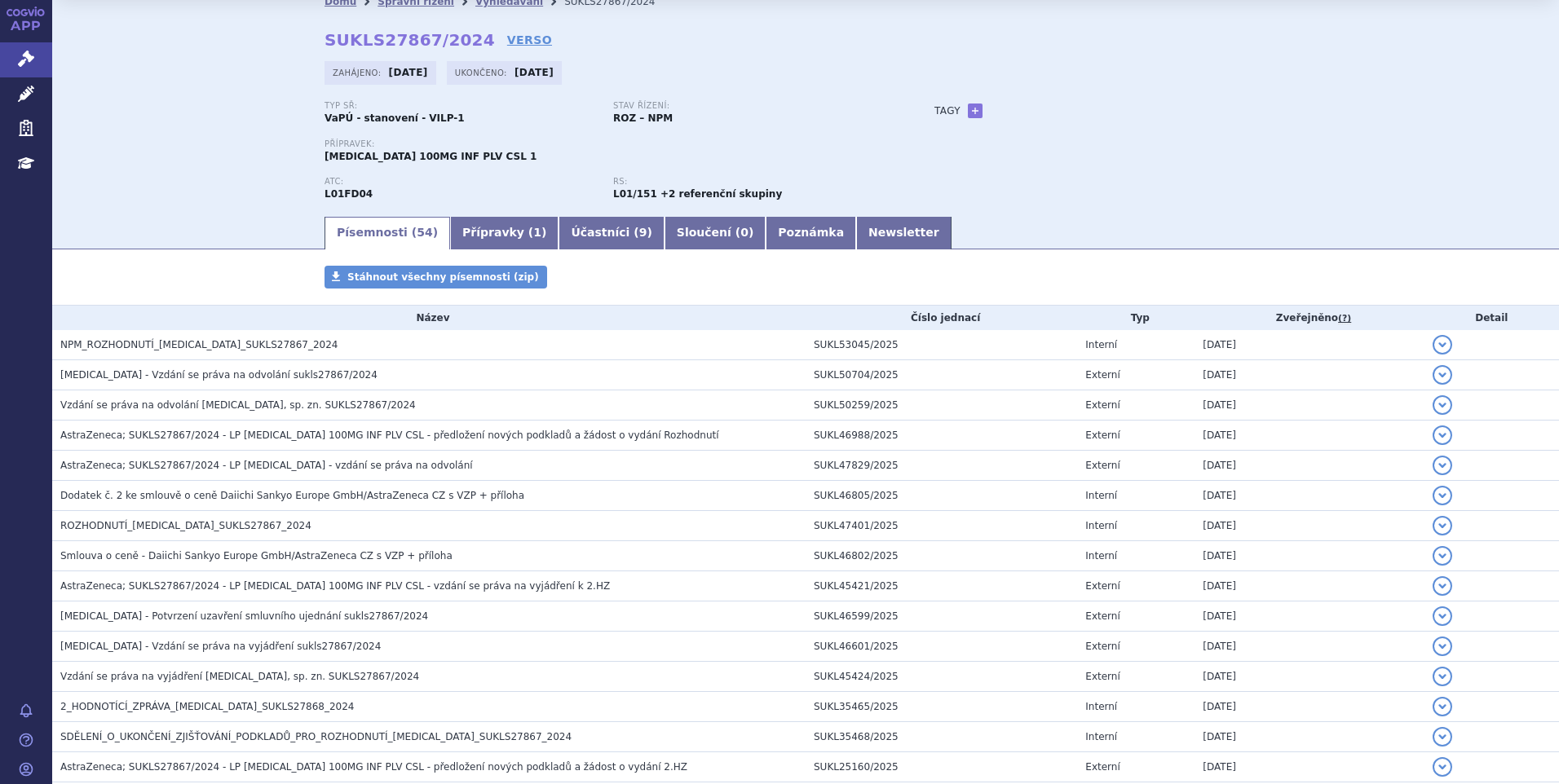
scroll to position [0, 0]
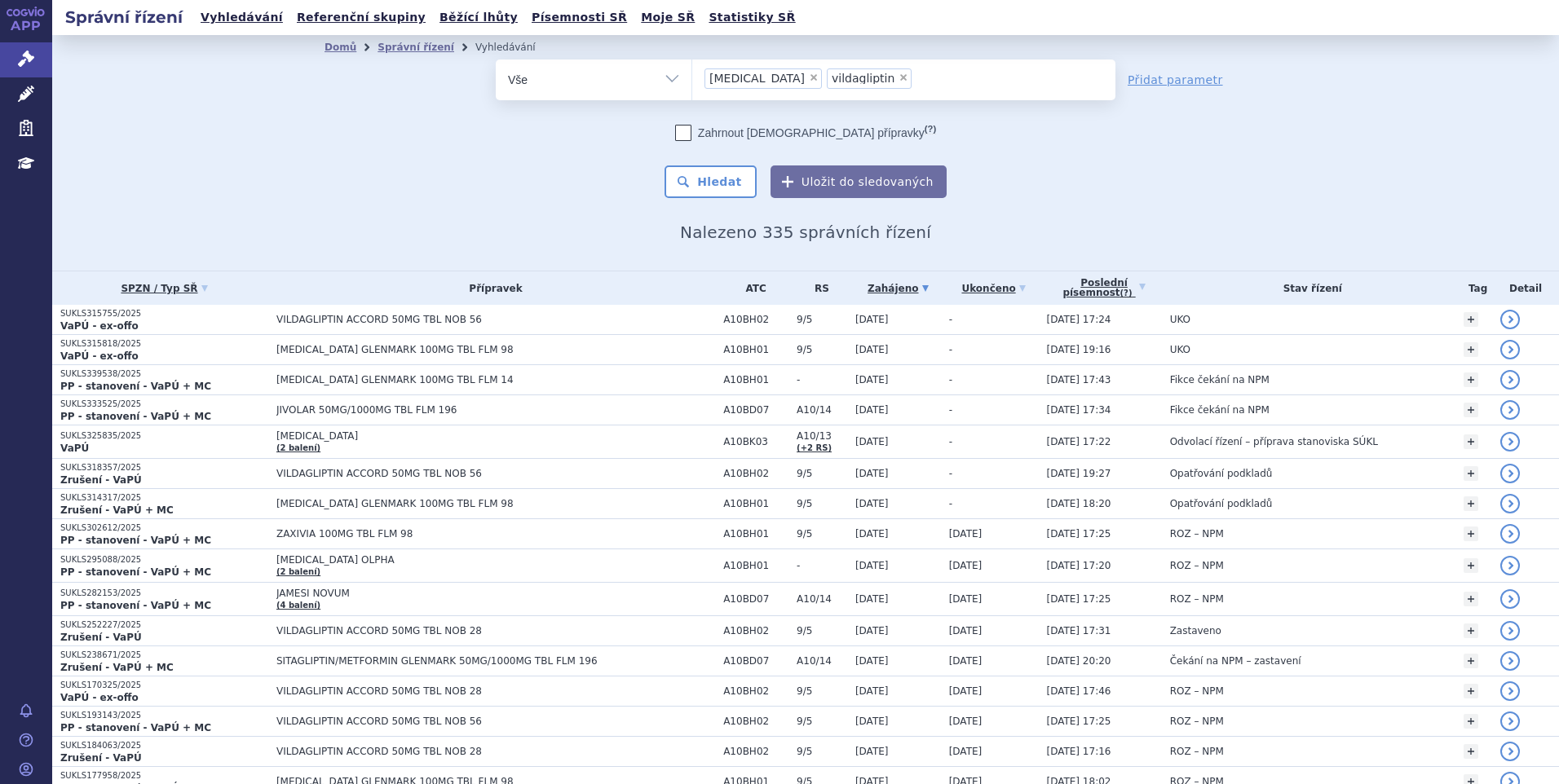
click at [808, 72] on span "×" at bounding box center [813, 77] width 10 height 10
click at [693, 72] on select "[MEDICAL_DATA] vildagliptin" at bounding box center [692, 79] width 1 height 41
select select "vildagliptin"
click at [760, 81] on li "× vildagliptin" at bounding box center [747, 78] width 85 height 20
click at [693, 81] on select "sitagliptin vildagliptin" at bounding box center [692, 79] width 1 height 41
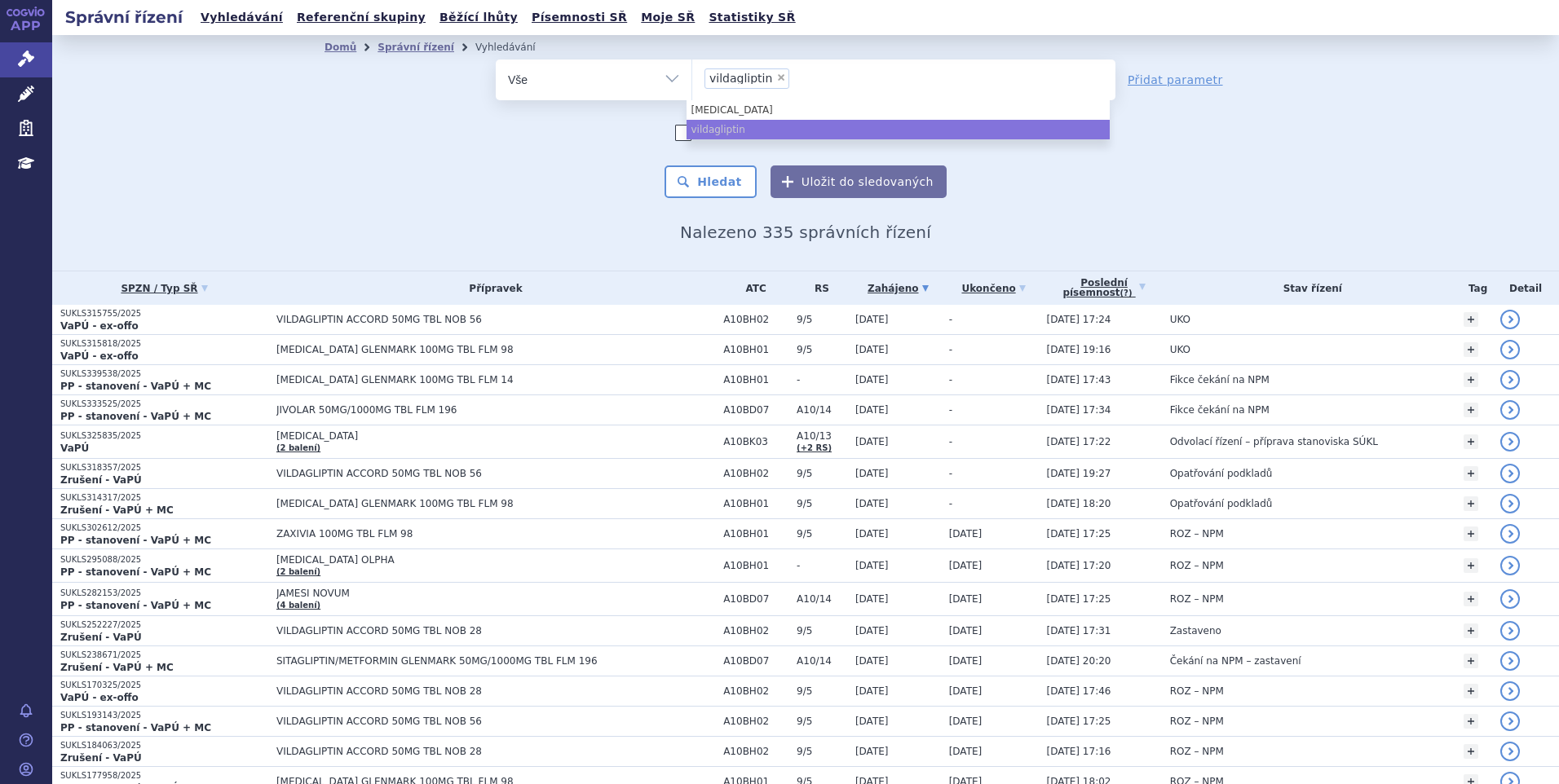
click at [778, 79] on ul "× vildagliptin" at bounding box center [904, 77] width 423 height 36
click at [693, 79] on select "sitagliptin vildagliptin" at bounding box center [692, 79] width 1 height 41
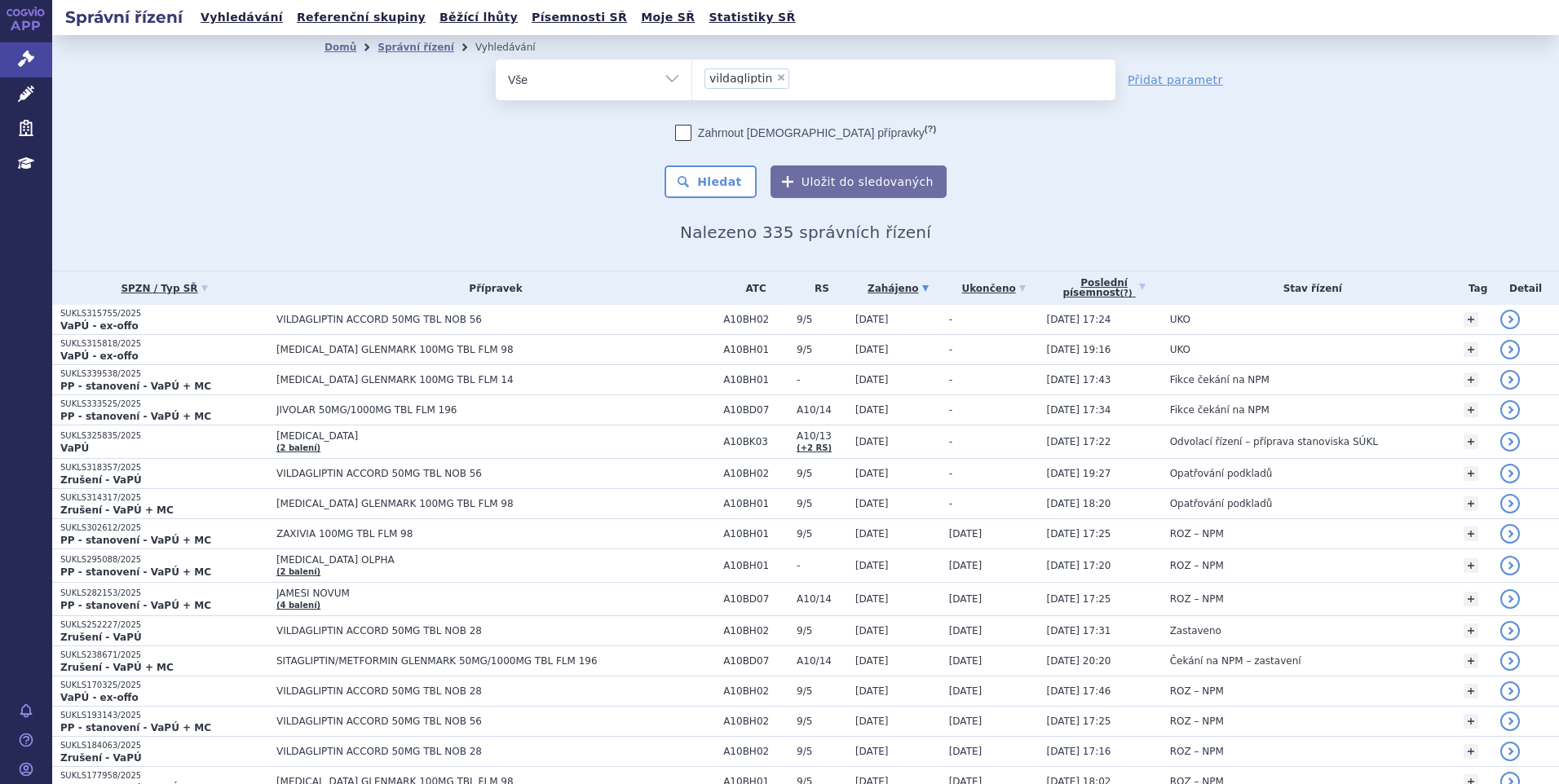
click at [777, 78] on span "×" at bounding box center [781, 77] width 10 height 10
click at [693, 78] on select "sitagliptin vildagliptin" at bounding box center [692, 79] width 1 height 41
select select
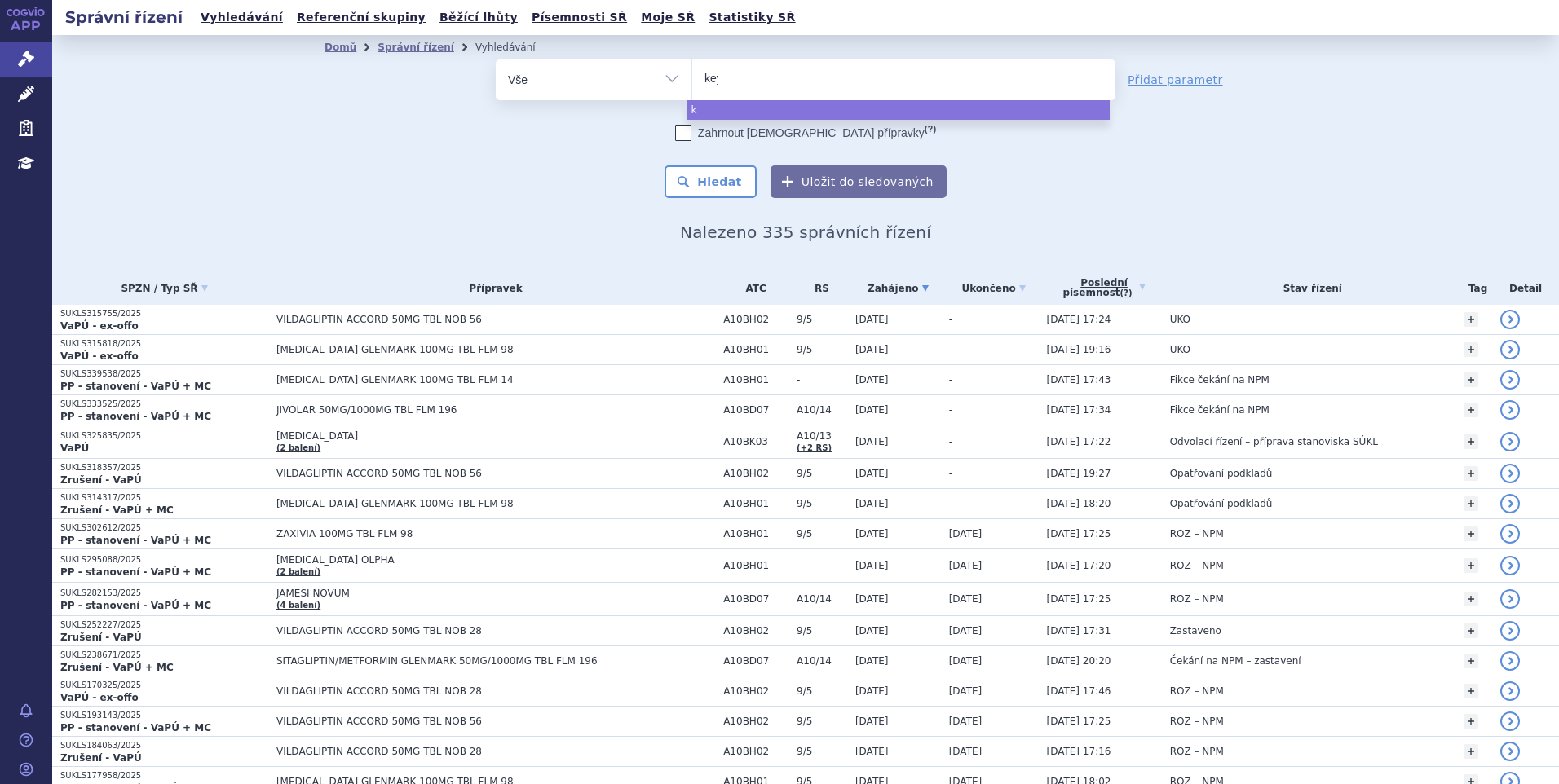
type input "keyt"
type input "keytrd"
type input "keytrda"
type input "keytr"
type input "keytrud"
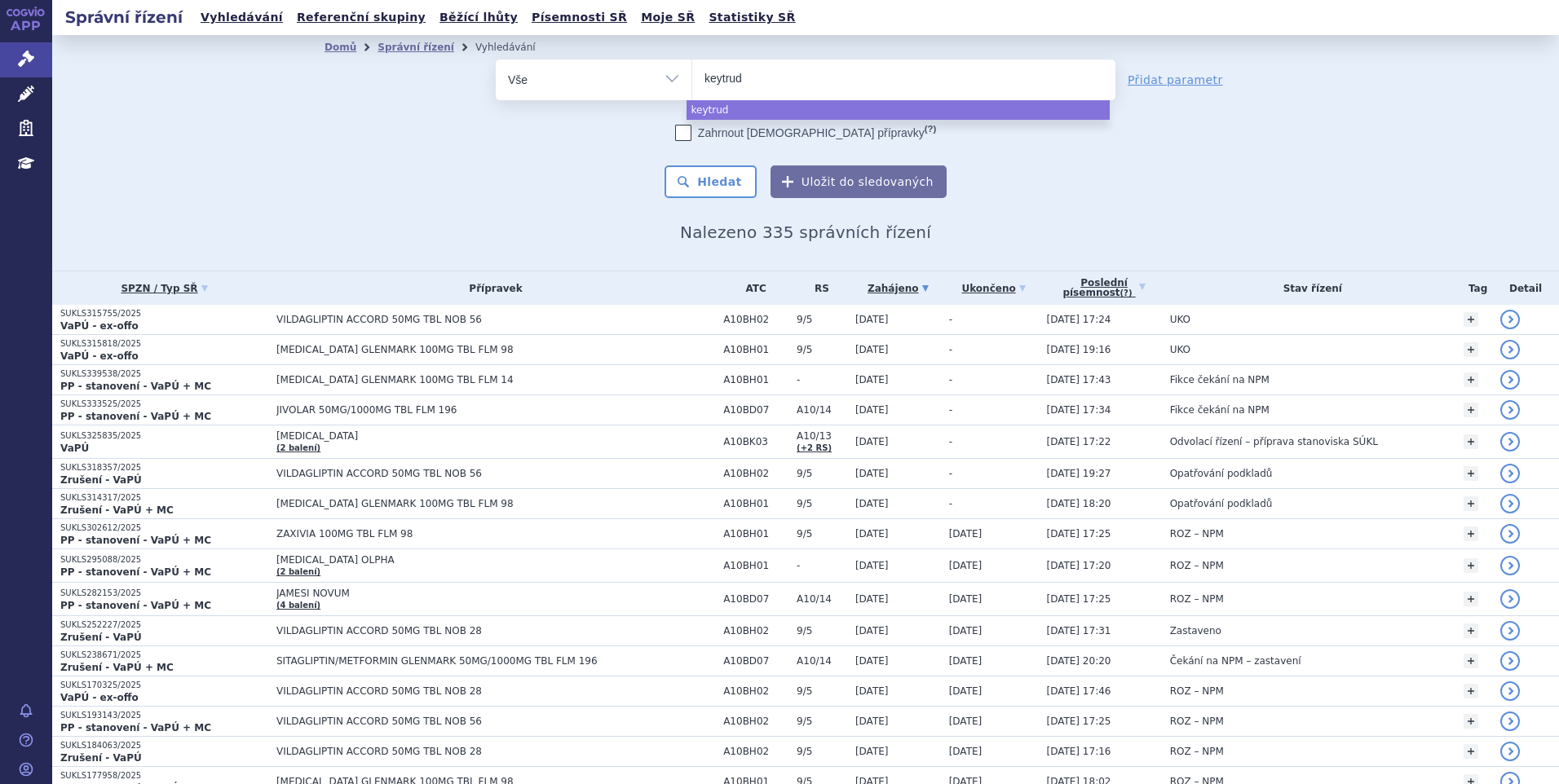
type input "keytruda"
select select "keytruda"
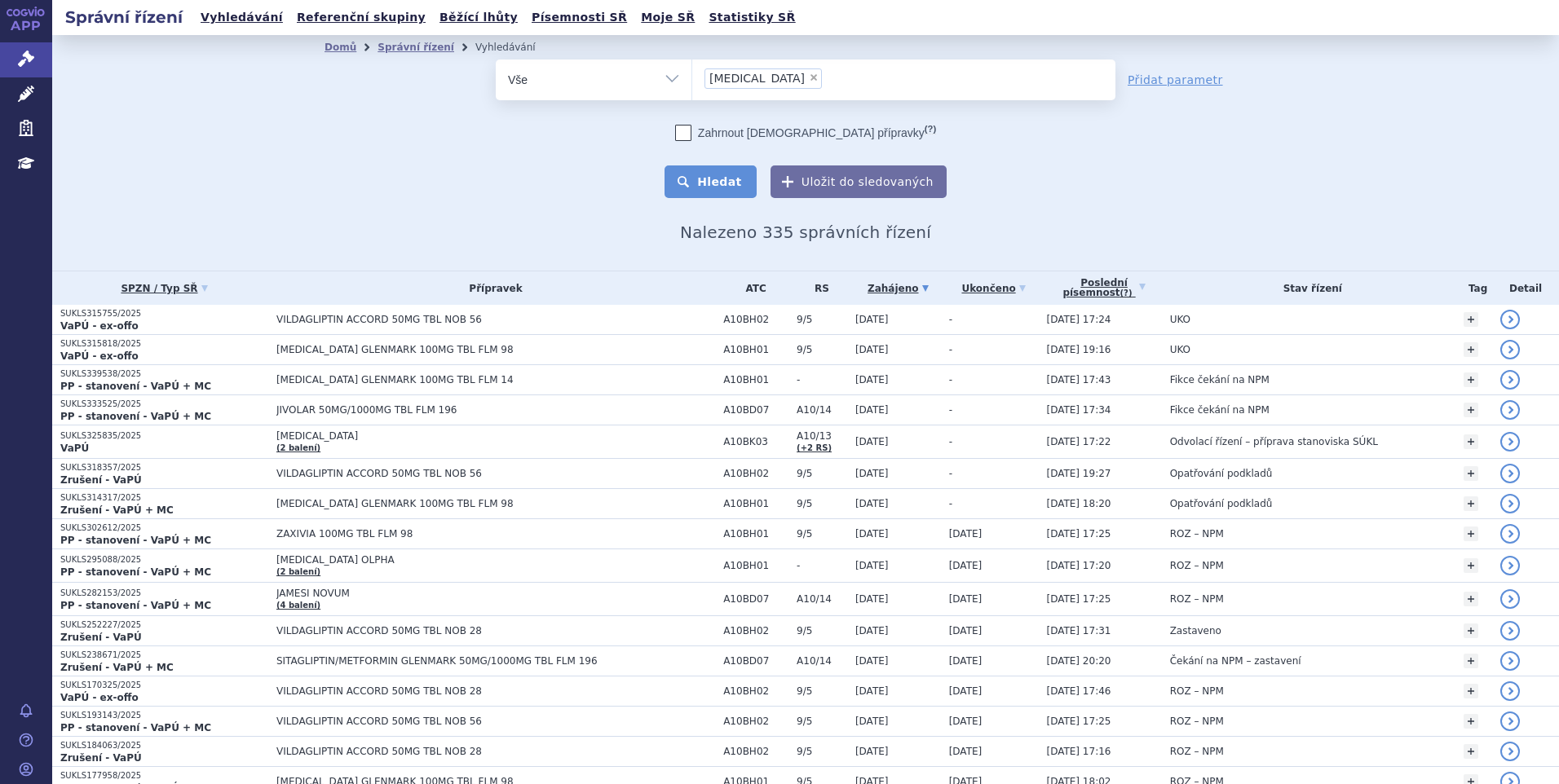
click at [722, 180] on button "Hledat" at bounding box center [710, 182] width 92 height 33
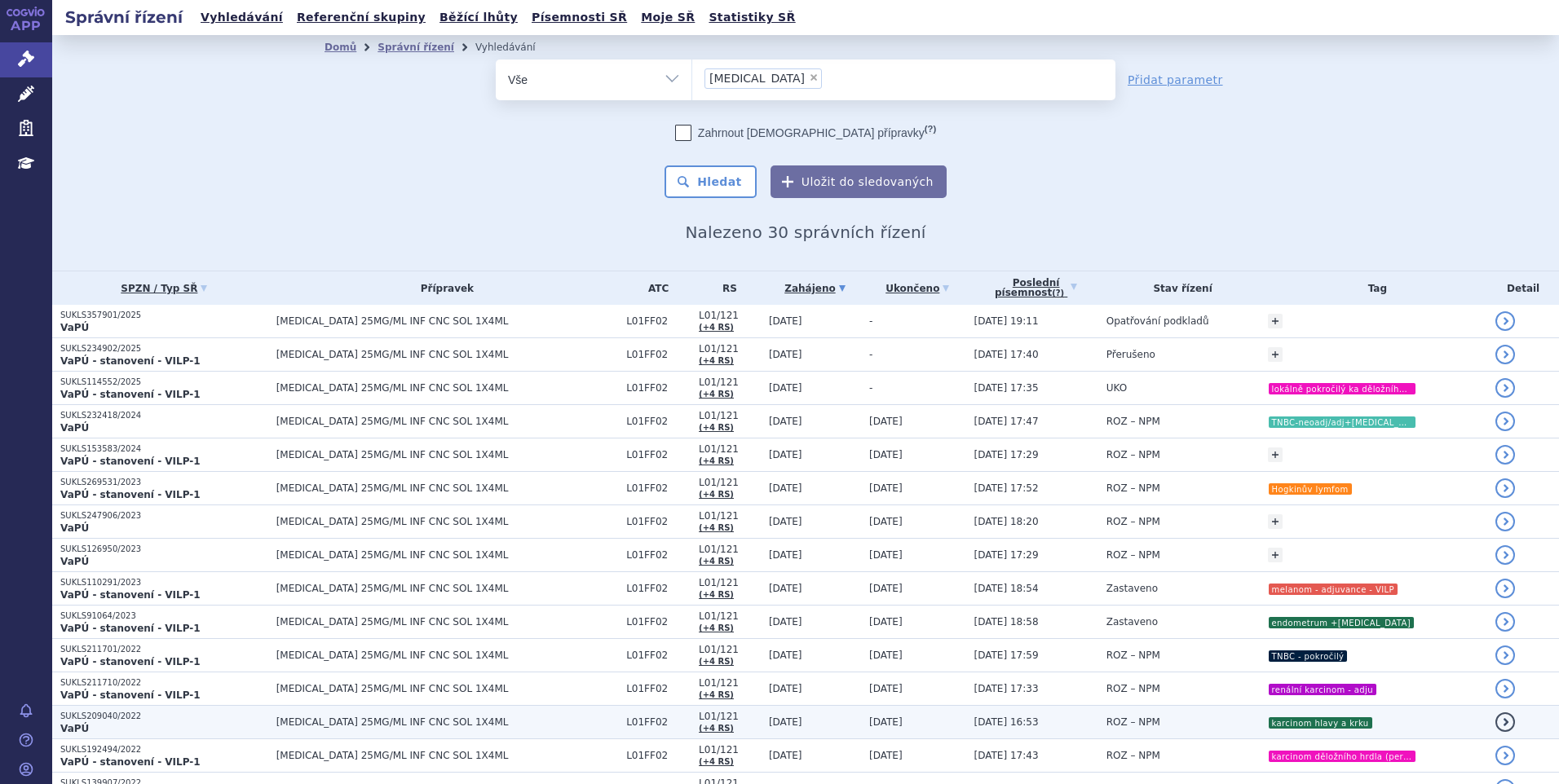
scroll to position [81, 0]
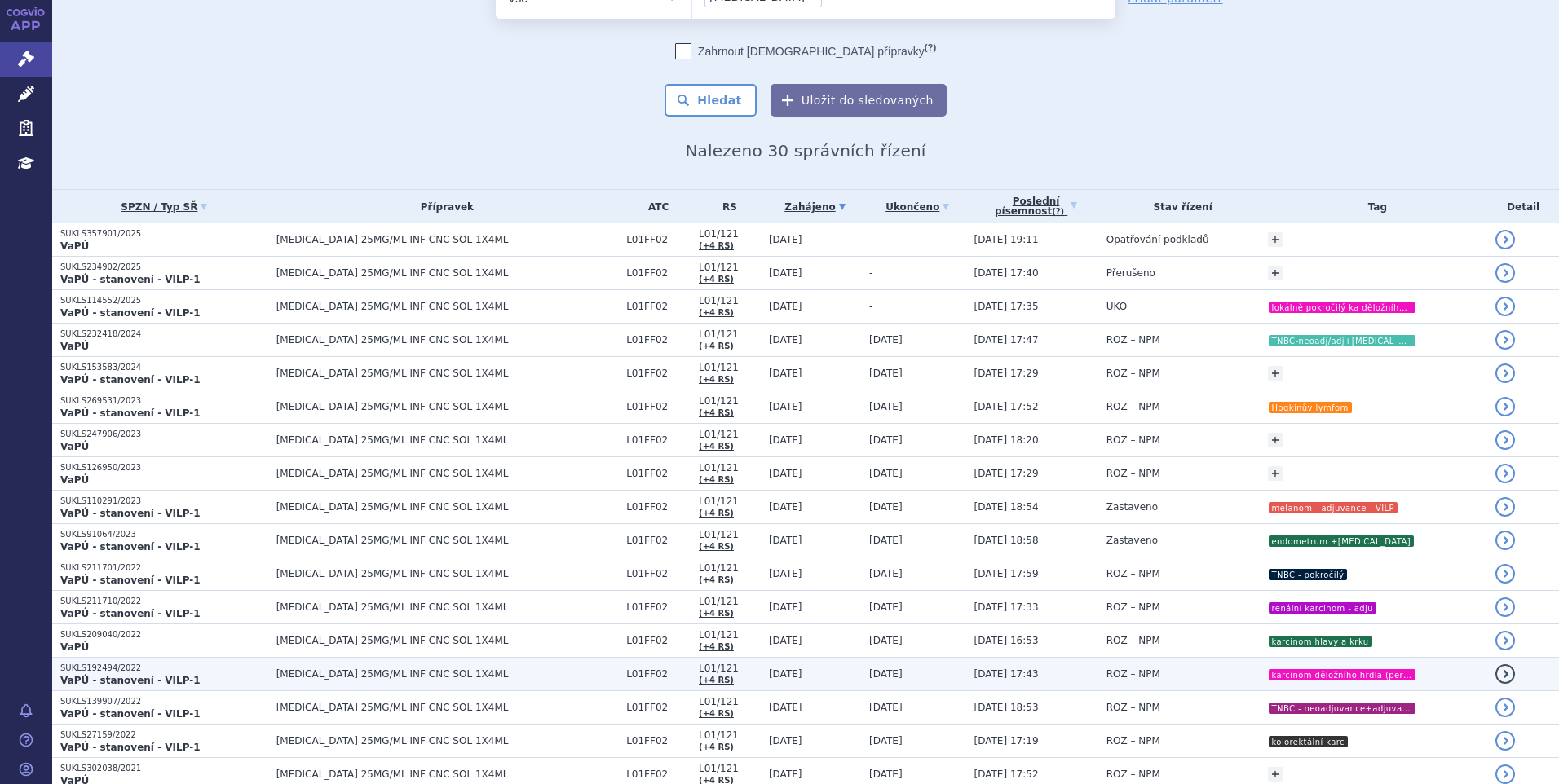
click at [68, 677] on strong "VaPÚ - stanovení - VILP-1" at bounding box center [129, 681] width 140 height 12
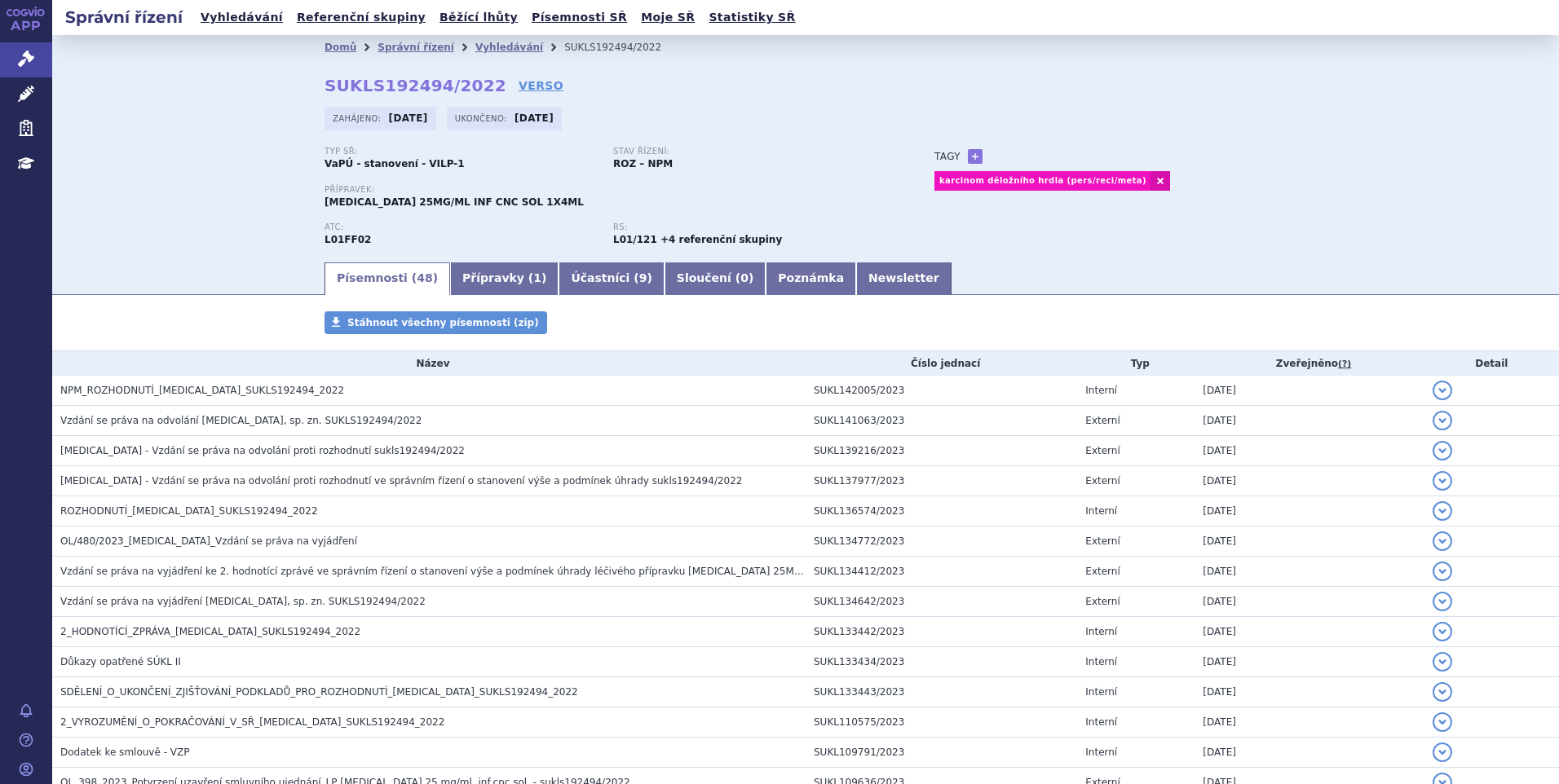
scroll to position [571, 0]
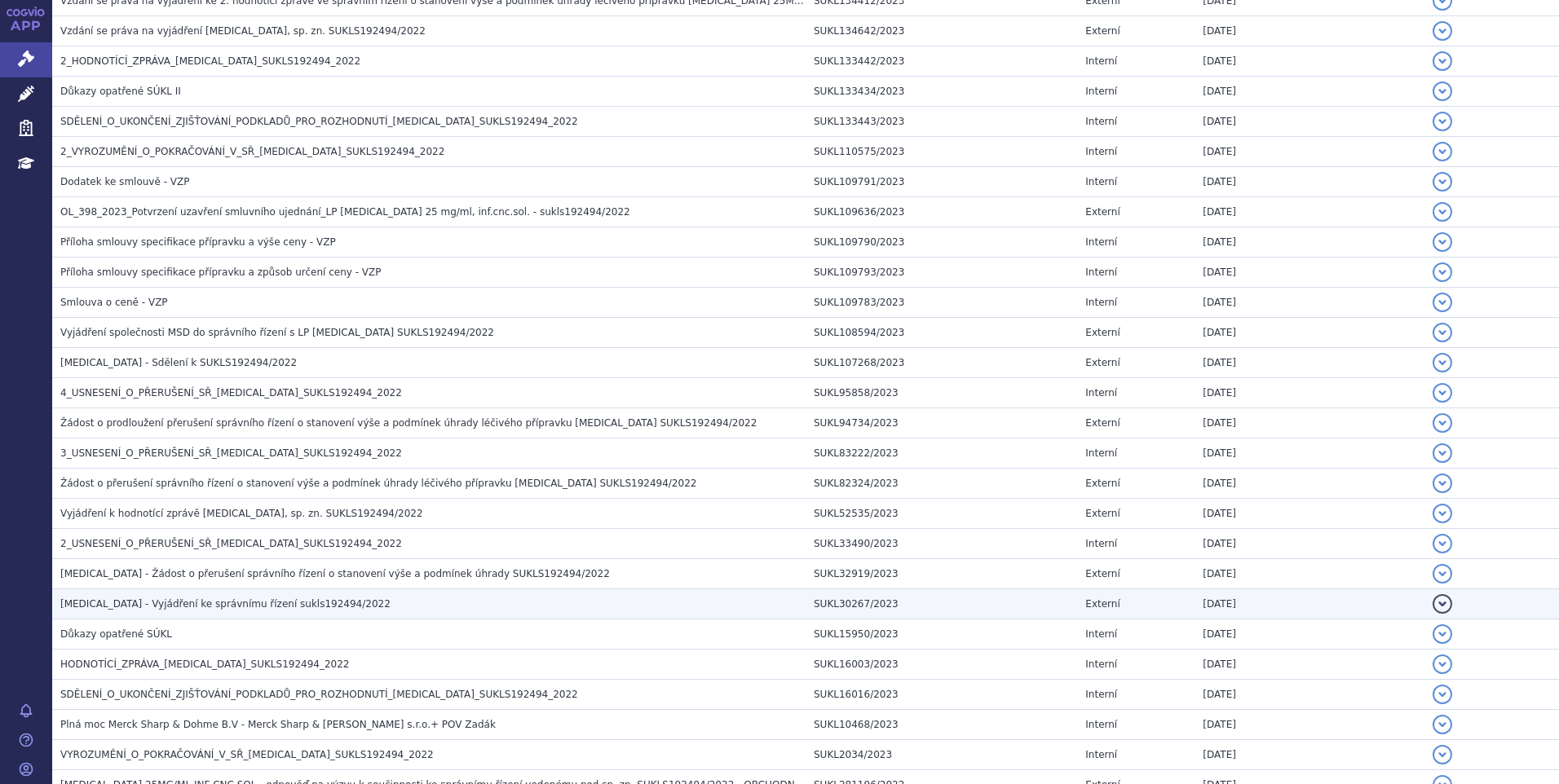
click at [155, 600] on span "Keytruda - Vyjádření ke správnímu řízení sukls192494/2022" at bounding box center [225, 604] width 330 height 12
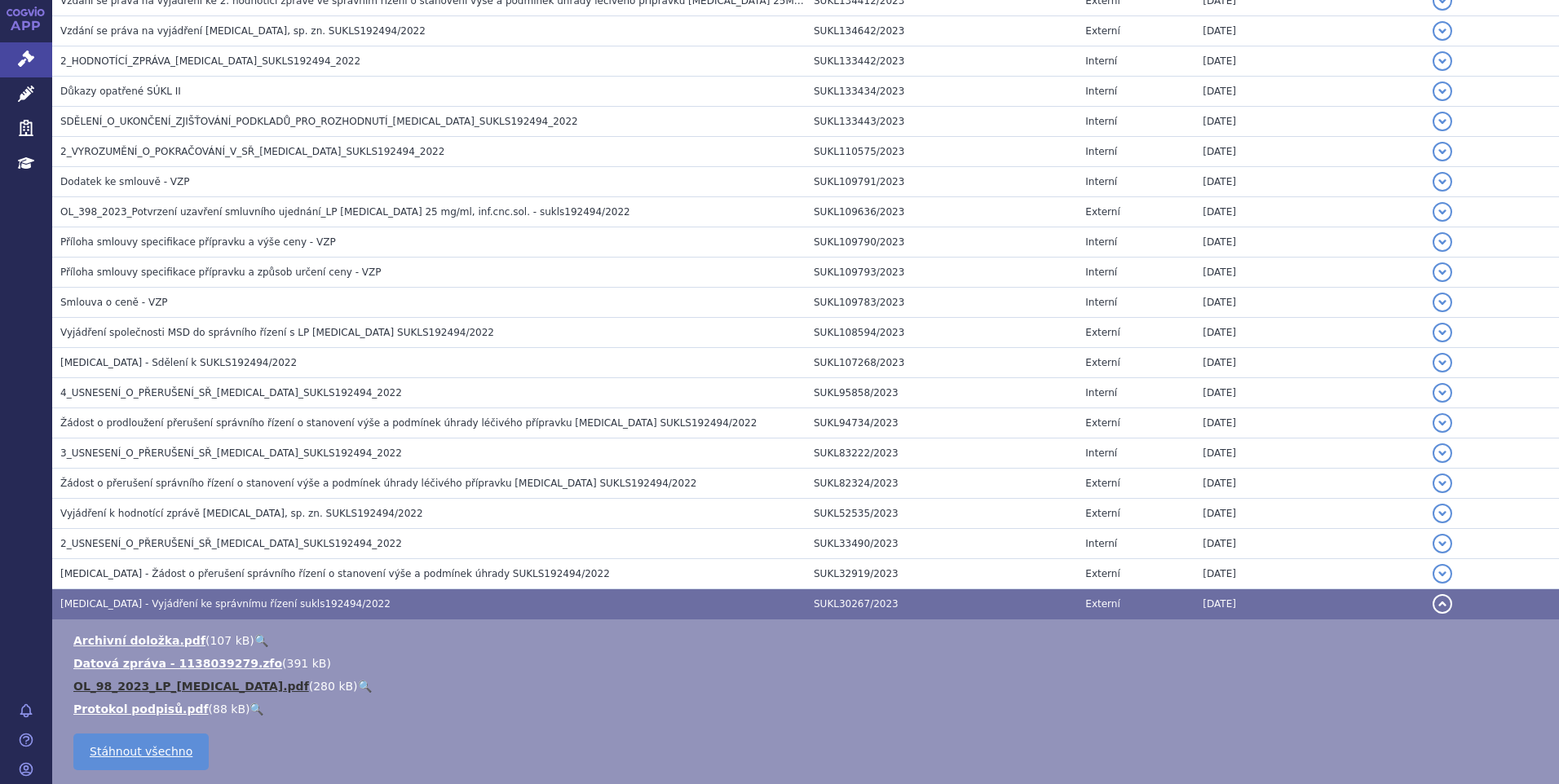
click at [162, 683] on link "OL_98_2023_LP_KEYTRUDA.pdf" at bounding box center [191, 686] width 236 height 14
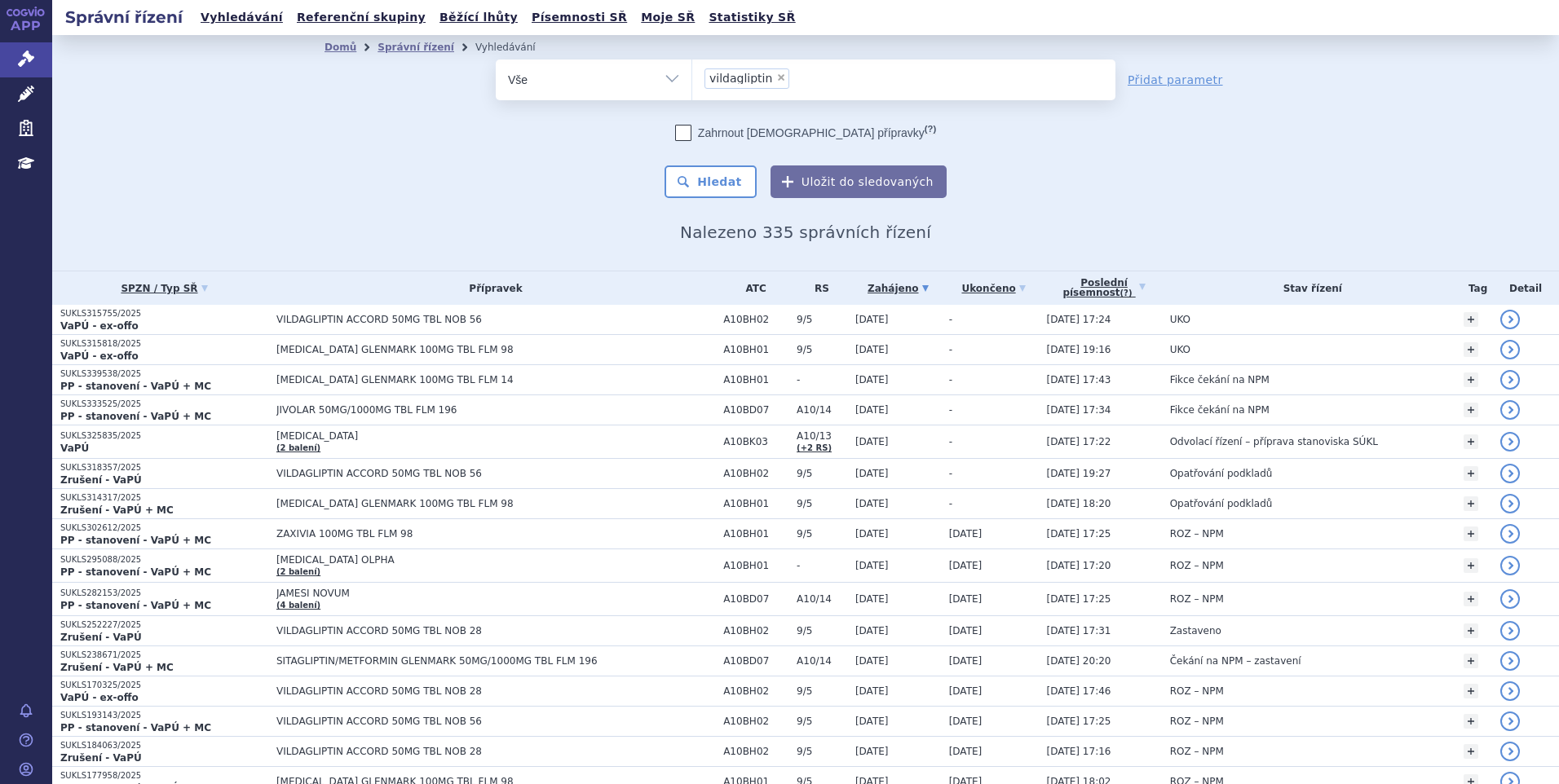
select select "vildagliptin"
click at [777, 76] on span "×" at bounding box center [781, 77] width 10 height 10
click at [693, 76] on select "sitagliptin vildagliptin" at bounding box center [692, 79] width 1 height 41
select select
type input "ke"
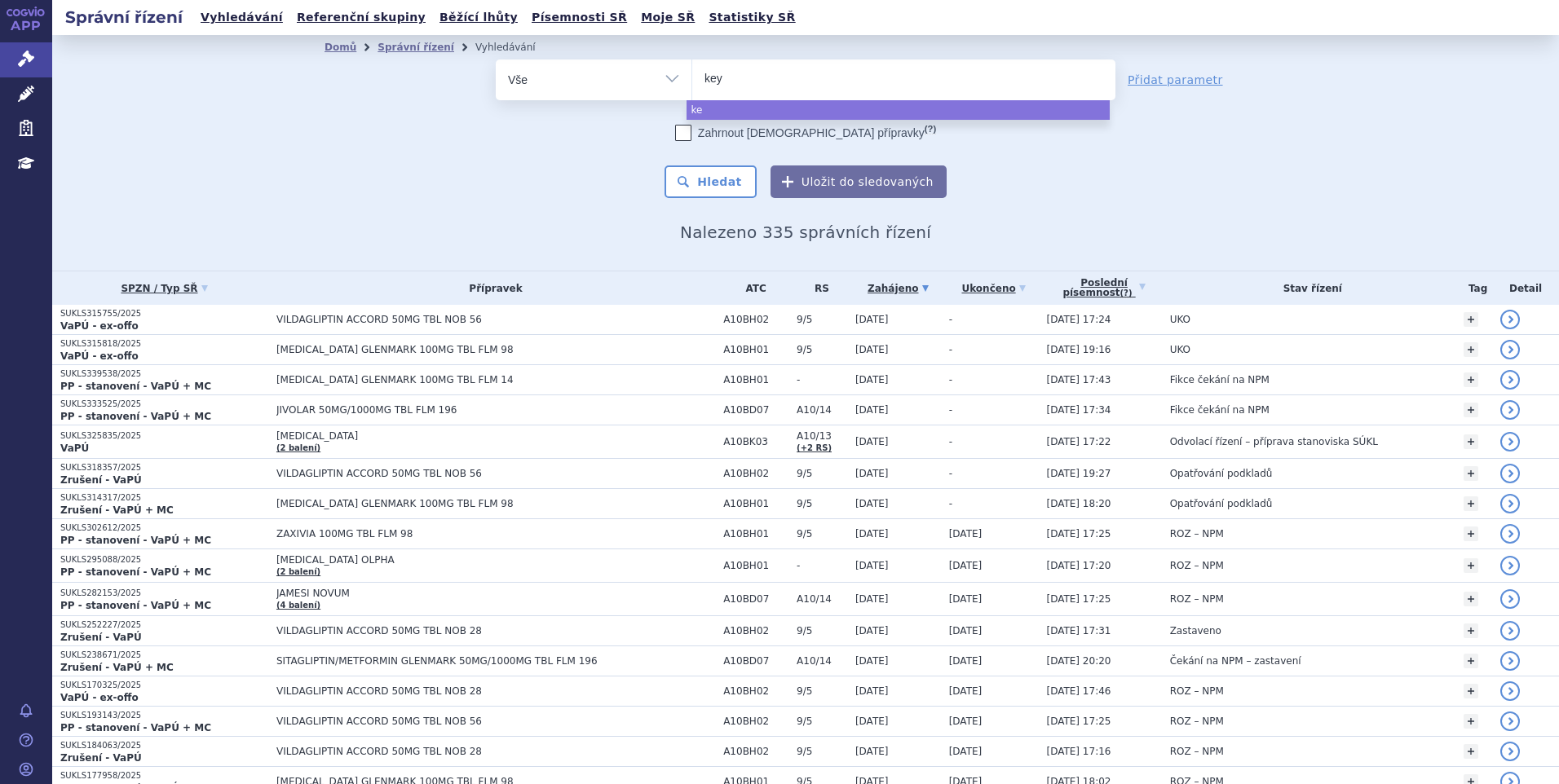
type input "keyt"
type input "keytru"
type input "keytruda"
select select "keytruda"
click at [731, 179] on button "Hledat" at bounding box center [710, 182] width 92 height 33
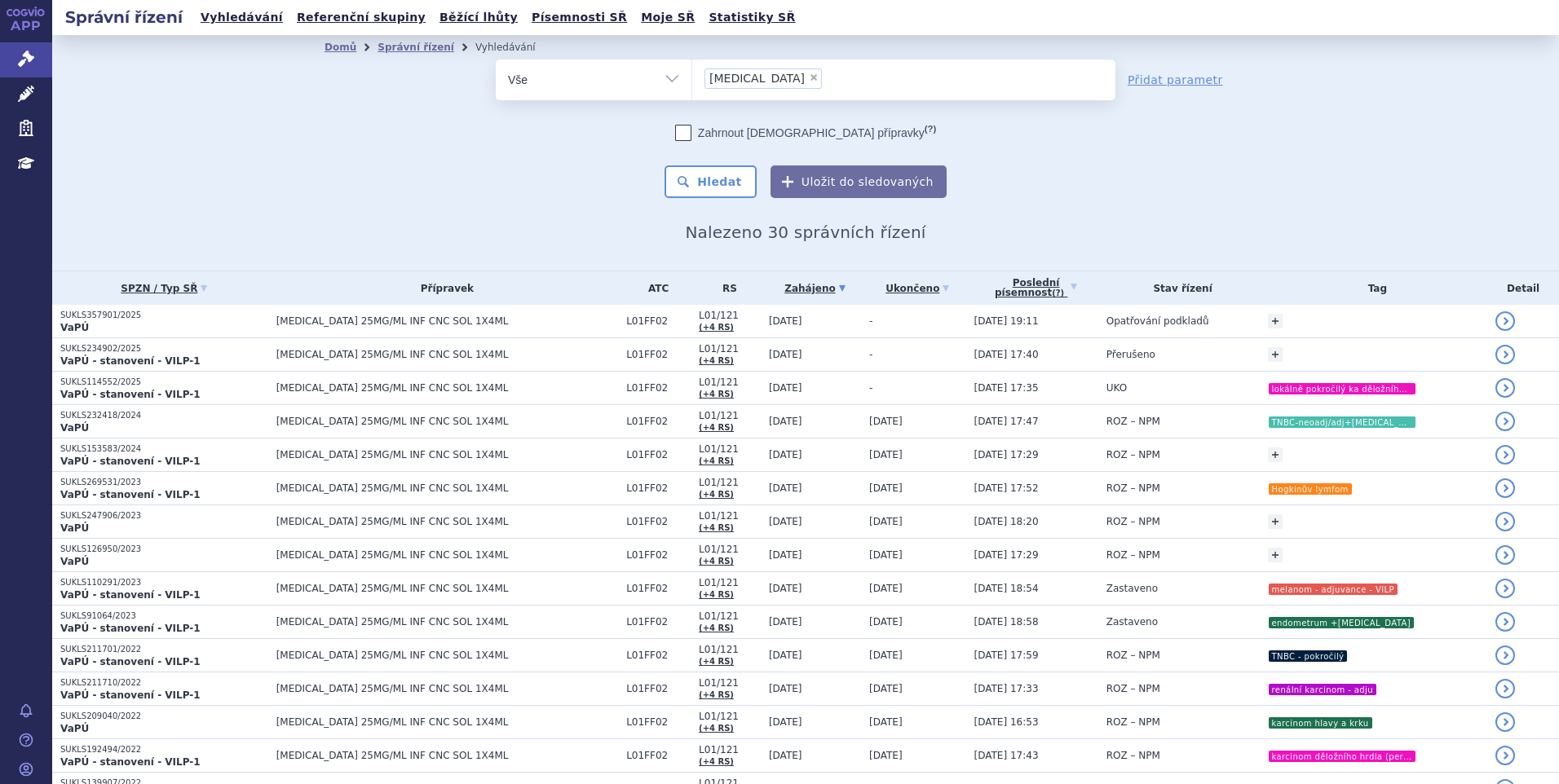
click at [762, 77] on li "× [MEDICAL_DATA]" at bounding box center [763, 78] width 118 height 20
click at [693, 77] on select "[MEDICAL_DATA]" at bounding box center [692, 79] width 1 height 41
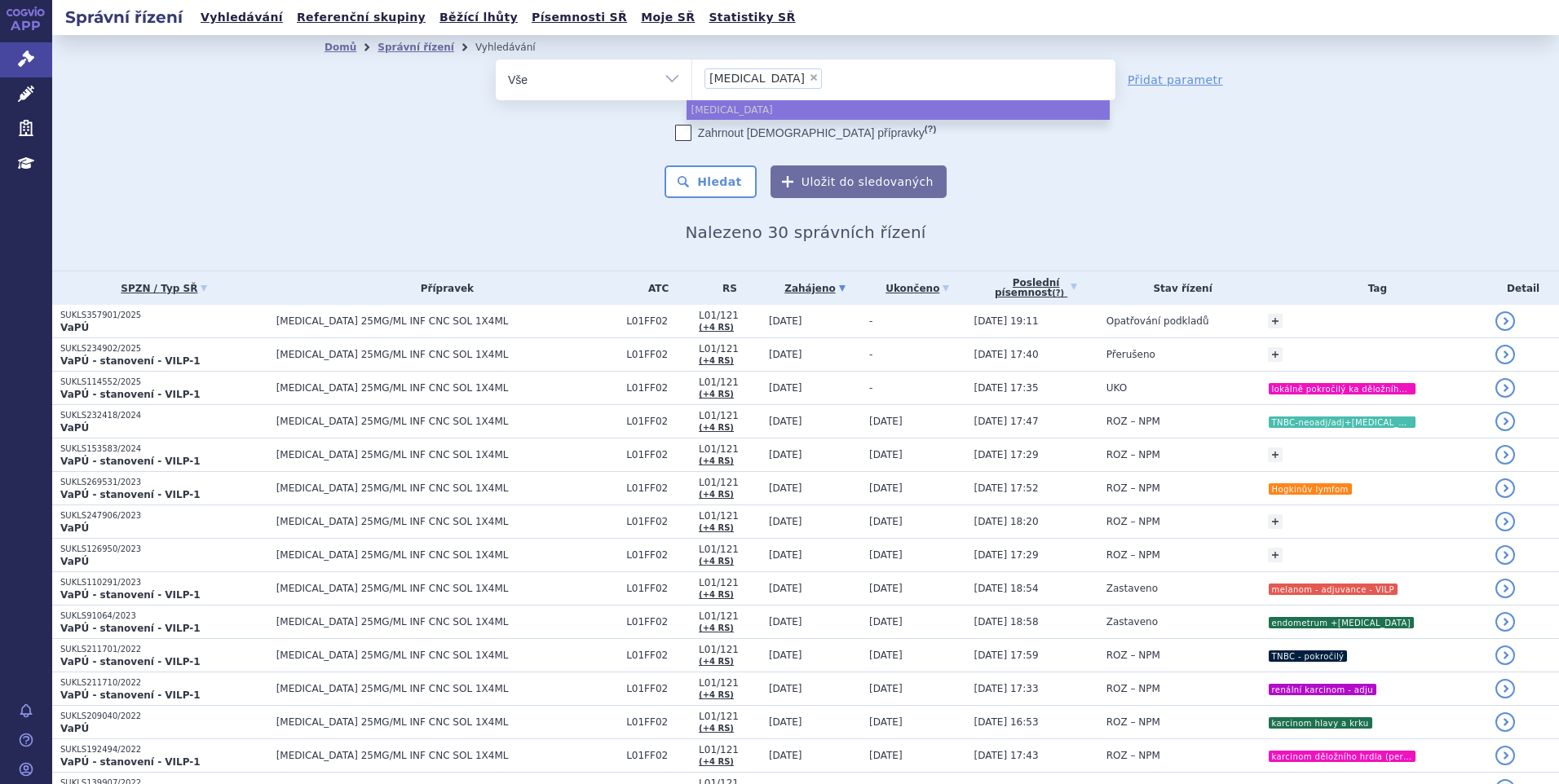
click at [808, 81] on span "×" at bounding box center [813, 77] width 10 height 10
click at [693, 81] on select "keytruda" at bounding box center [692, 79] width 1 height 41
select select
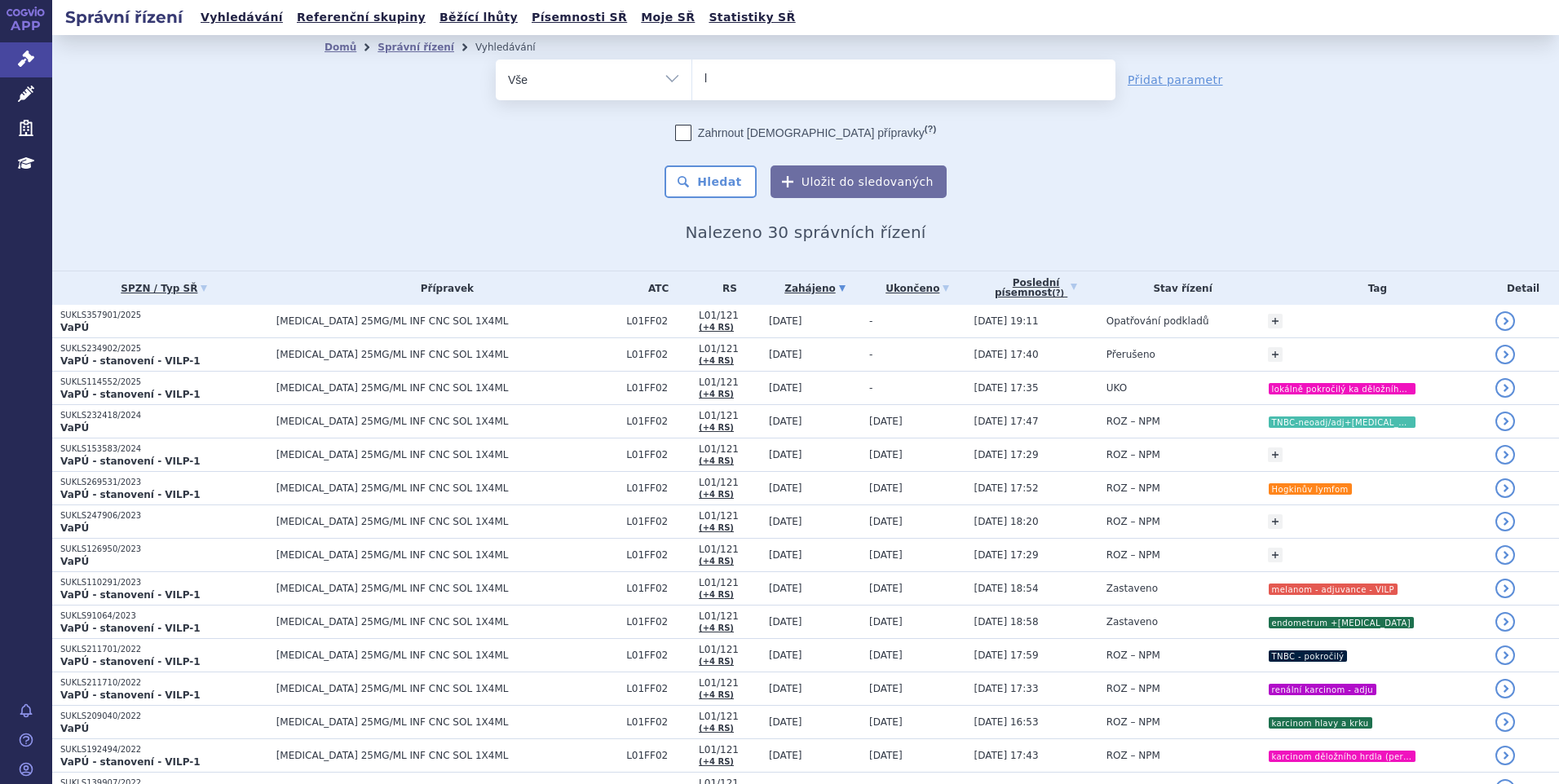
type input "le"
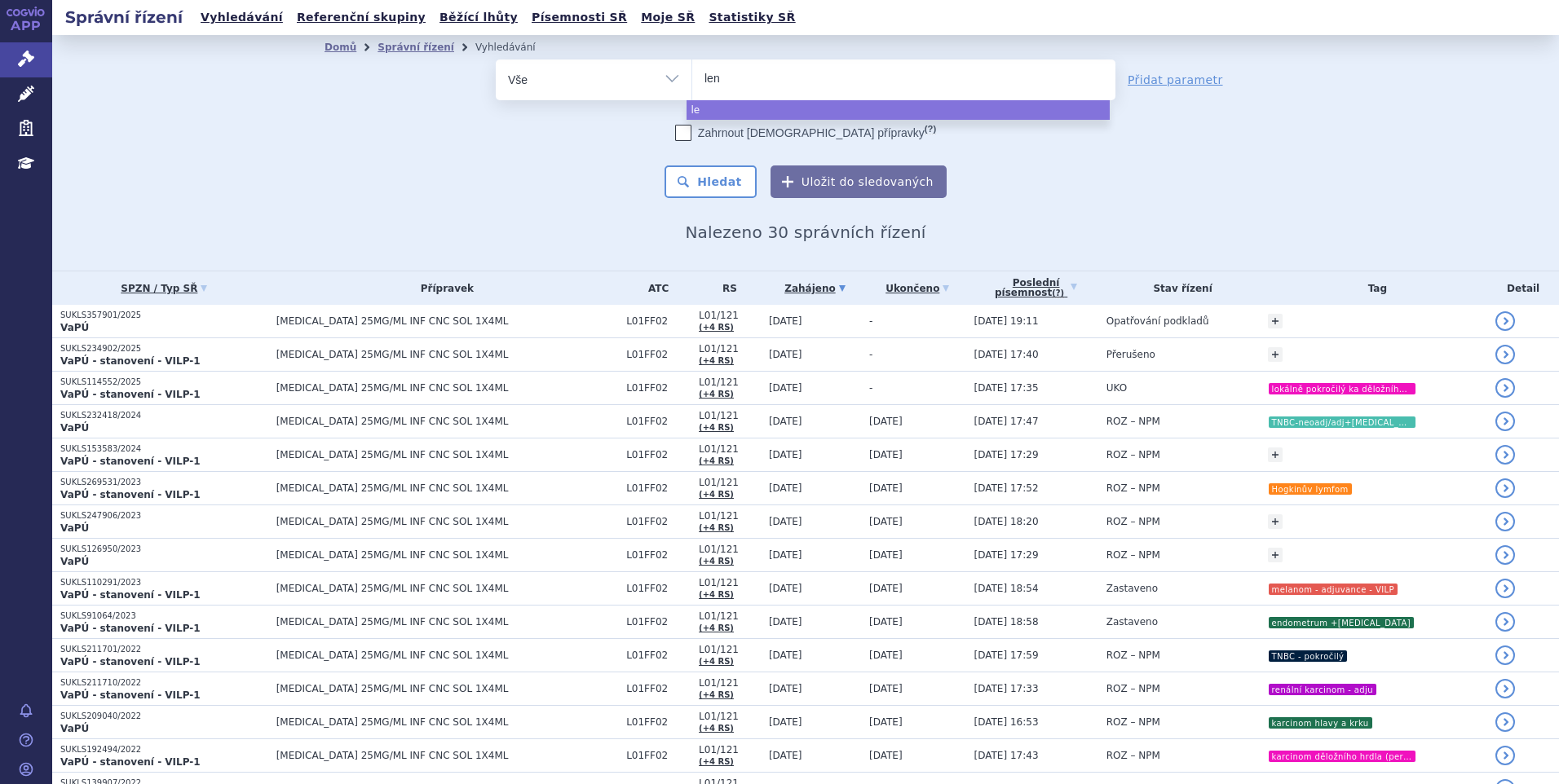
type input "lenv"
type input "lenvi"
type input "lenvima"
select select "lenvima"
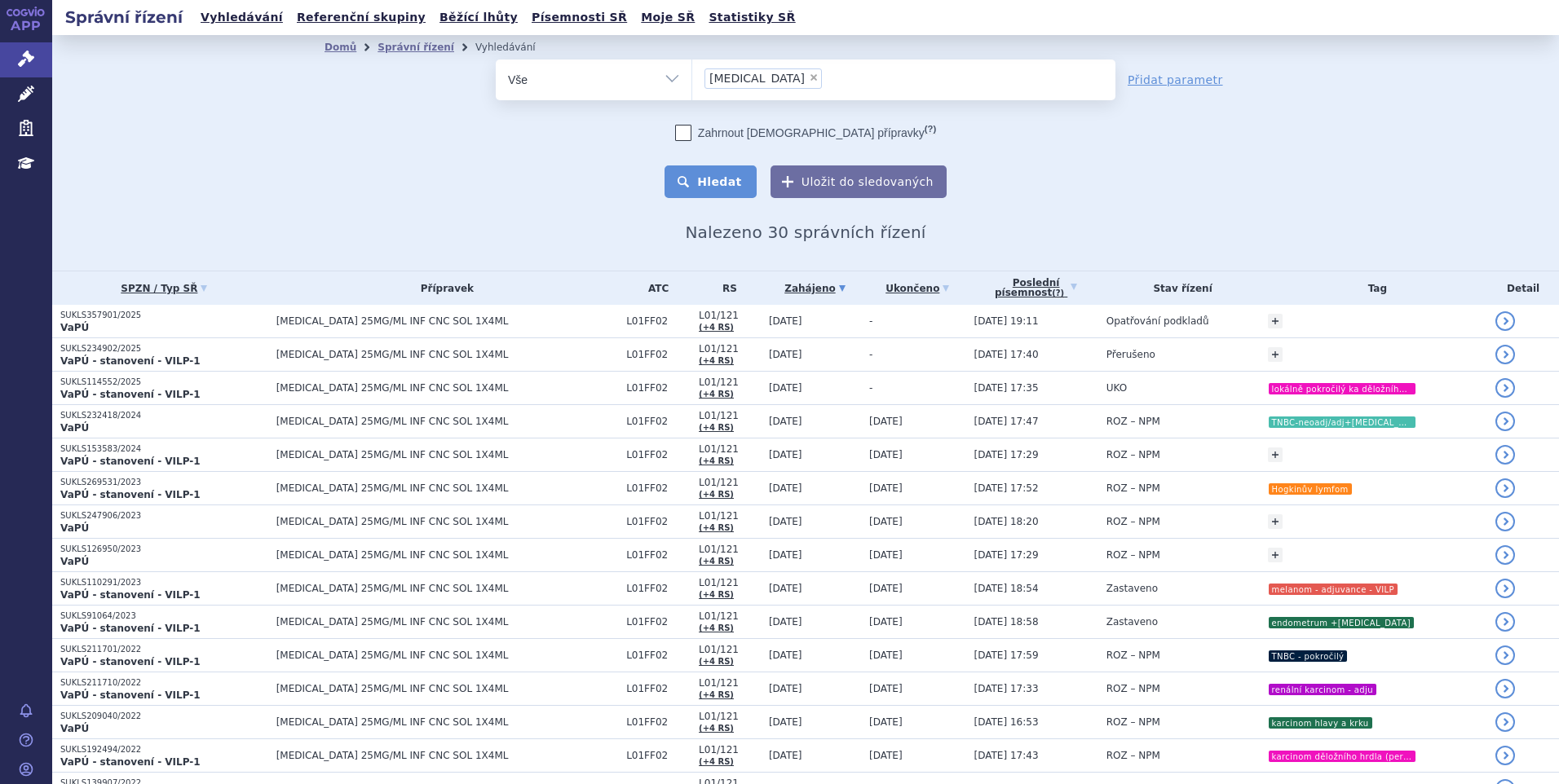
click at [715, 166] on button "Hledat" at bounding box center [710, 182] width 92 height 33
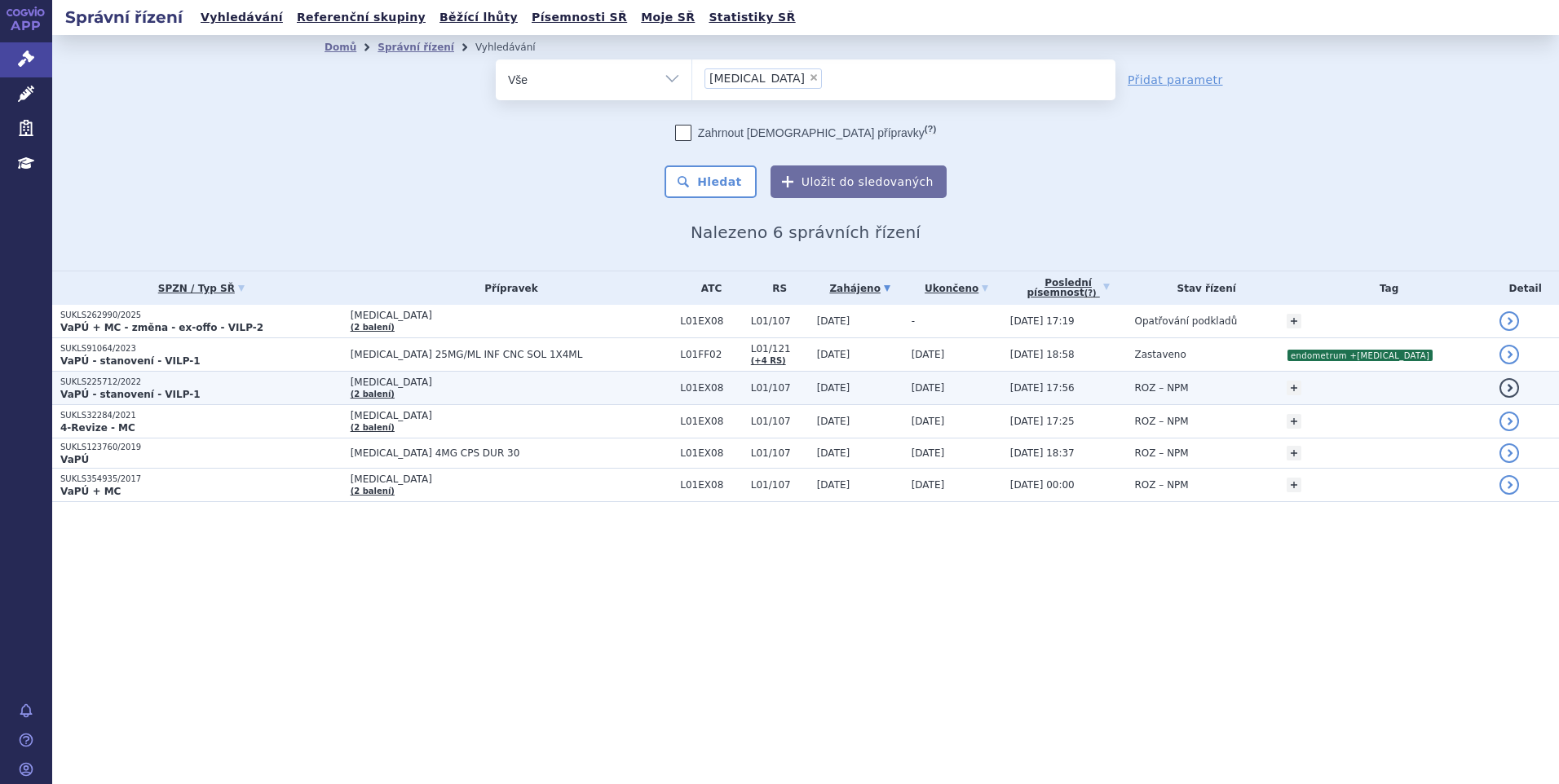
click at [122, 382] on p "SUKLS225712/2022" at bounding box center [201, 382] width 282 height 12
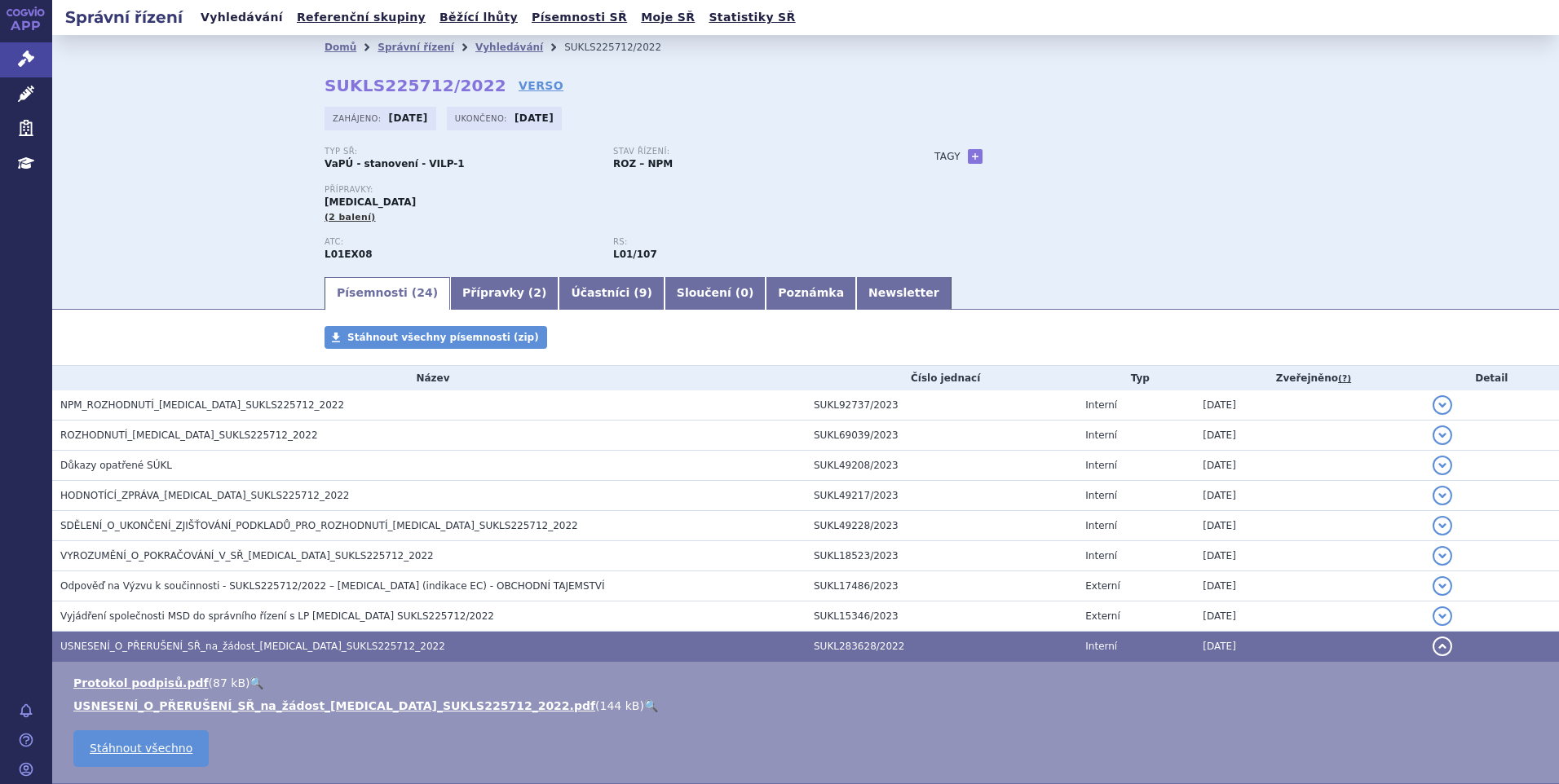
click at [229, 15] on link "Vyhledávání" at bounding box center [241, 17] width 92 height 22
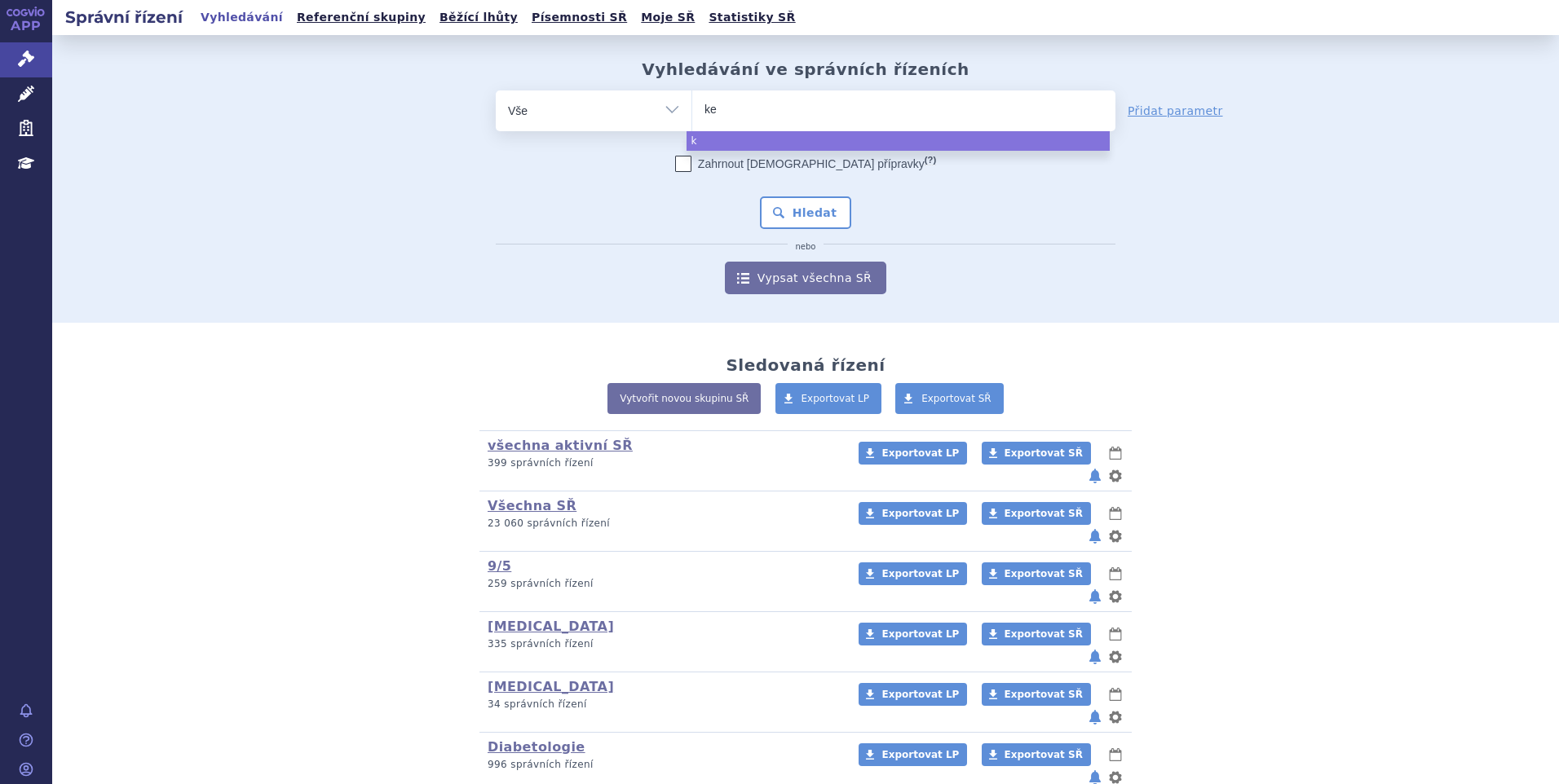
type input "key"
type input "keytr"
type input "keytrud"
type input "[MEDICAL_DATA]"
click at [765, 126] on span "[MEDICAL_DATA]" at bounding box center [904, 111] width 423 height 41
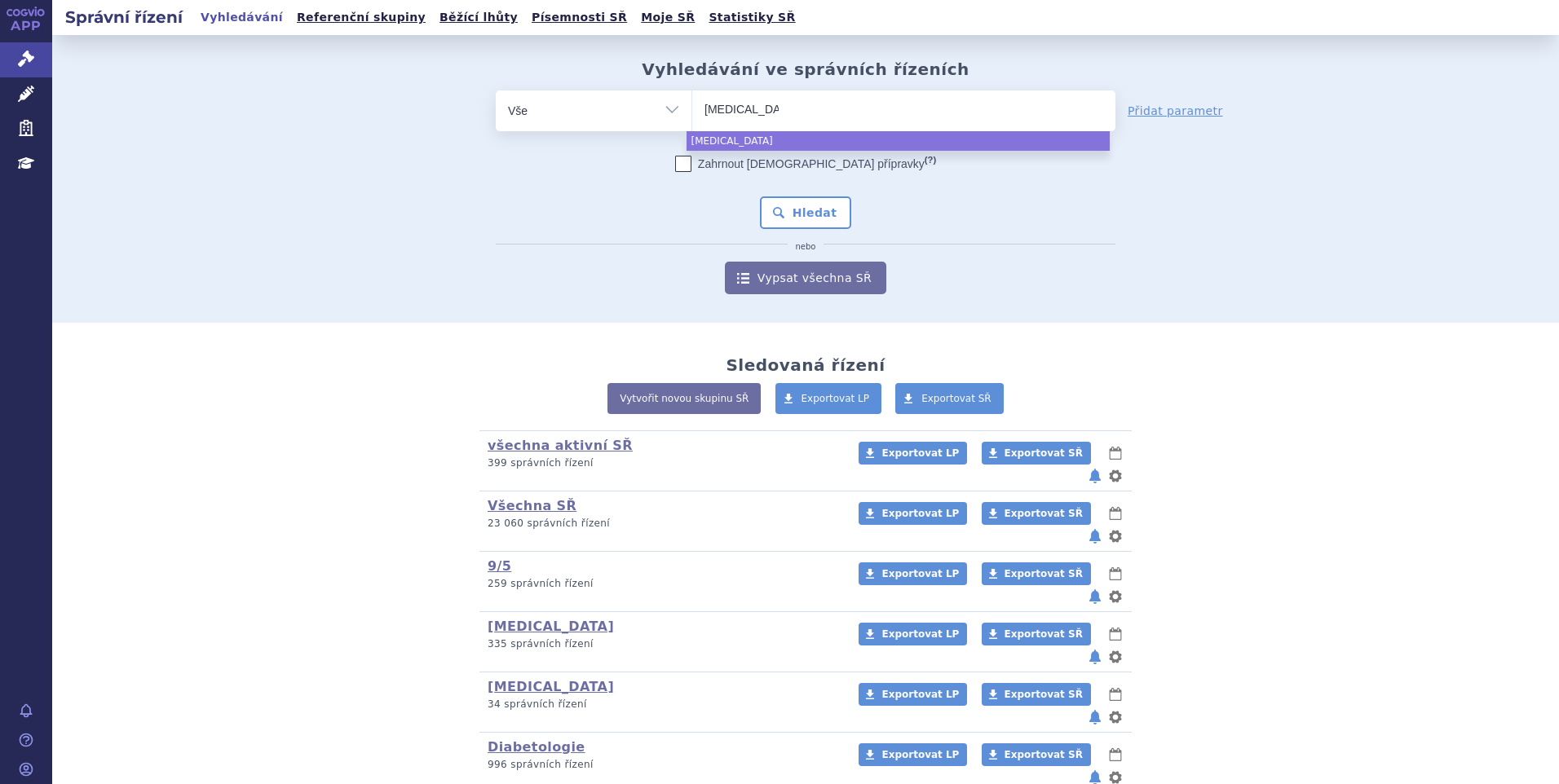
click at [693, 126] on select "[MEDICAL_DATA]" at bounding box center [692, 110] width 1 height 41
select select "[MEDICAL_DATA]"
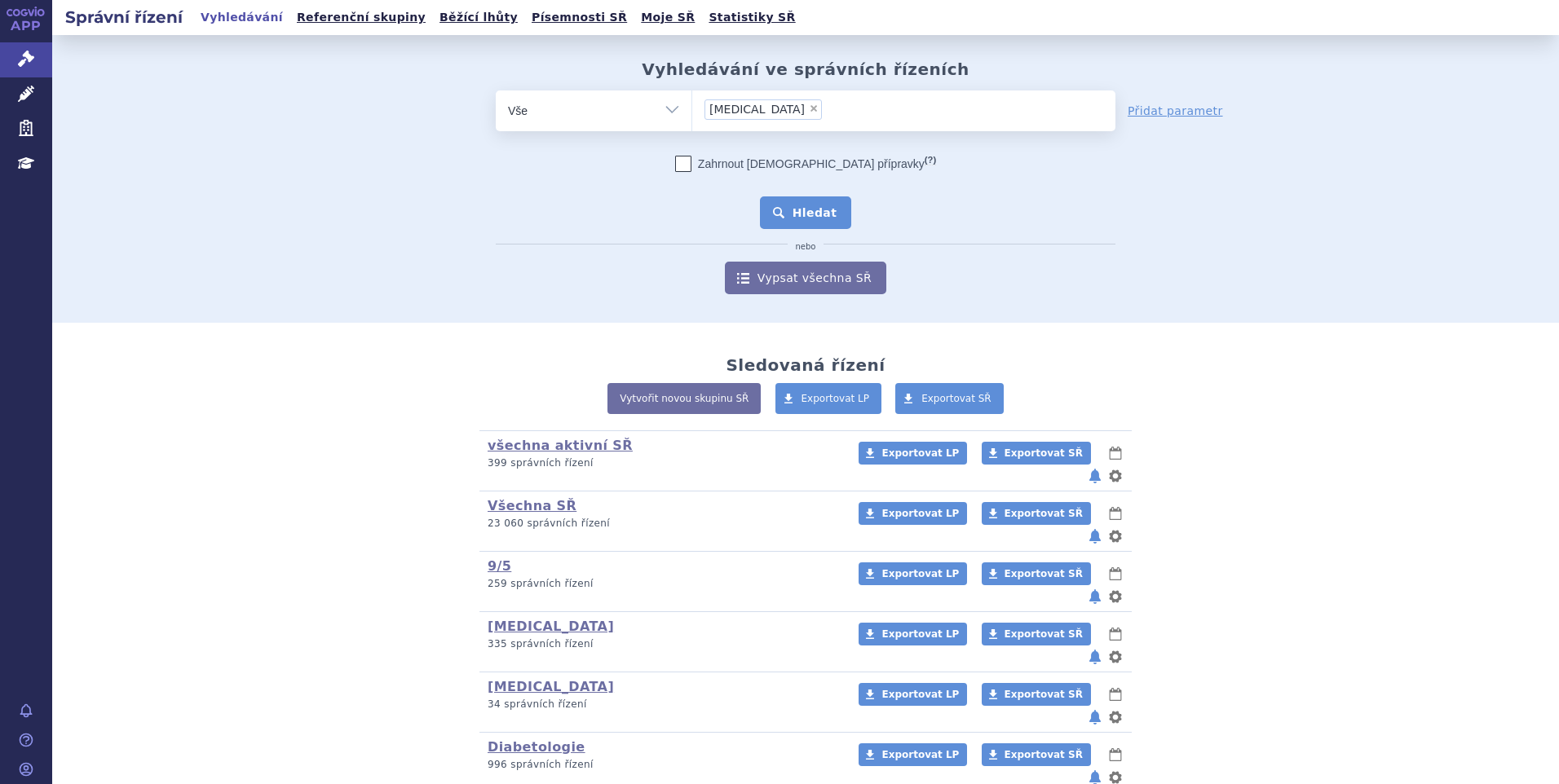
click at [793, 204] on button "Hledat" at bounding box center [806, 212] width 92 height 33
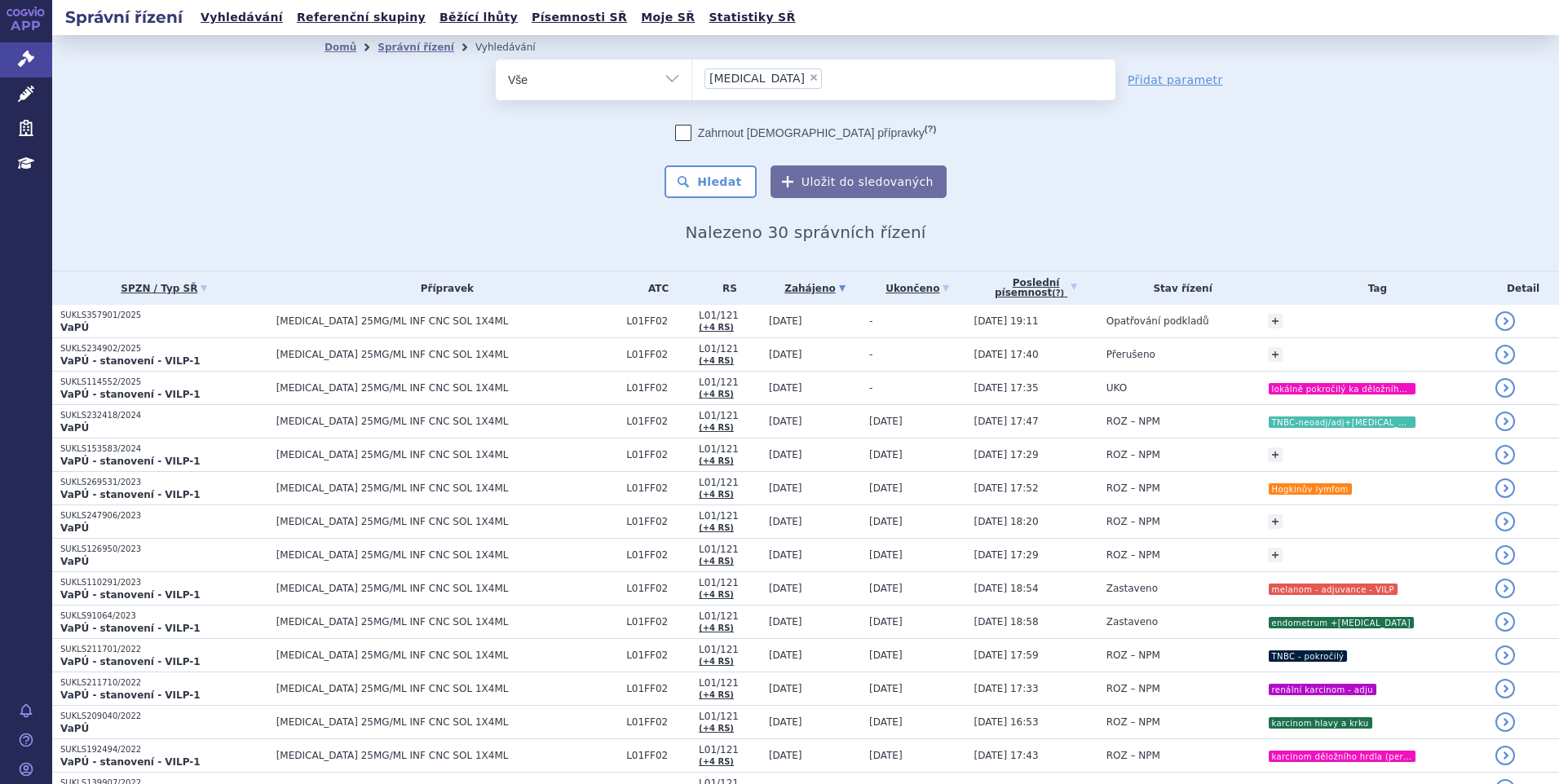
click at [1346, 133] on div "Domů Správní řízení Vyhledávání Vyhledávání ve správních řízeních odstranit Vše…" at bounding box center [806, 153] width 1507 height 236
click at [1189, 175] on div "odstranit Vše Spisová značka Typ SŘ" at bounding box center [806, 128] width 962 height 138
click at [808, 80] on span "×" at bounding box center [813, 77] width 10 height 10
click at [693, 80] on select "keytruda" at bounding box center [692, 79] width 1 height 41
select select
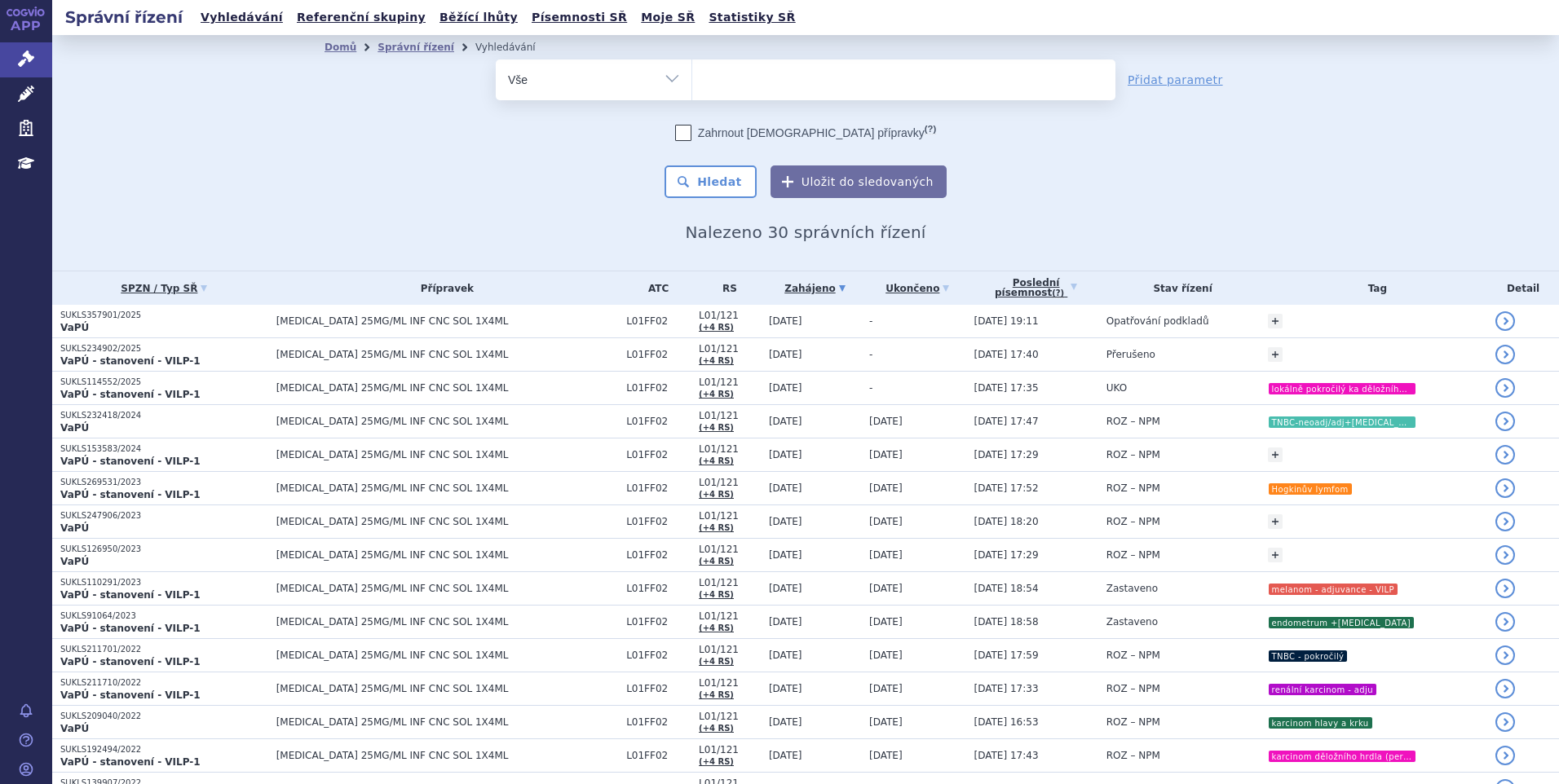
click at [760, 88] on ul at bounding box center [904, 76] width 423 height 34
click at [693, 88] on select "keytruda" at bounding box center [692, 79] width 1 height 41
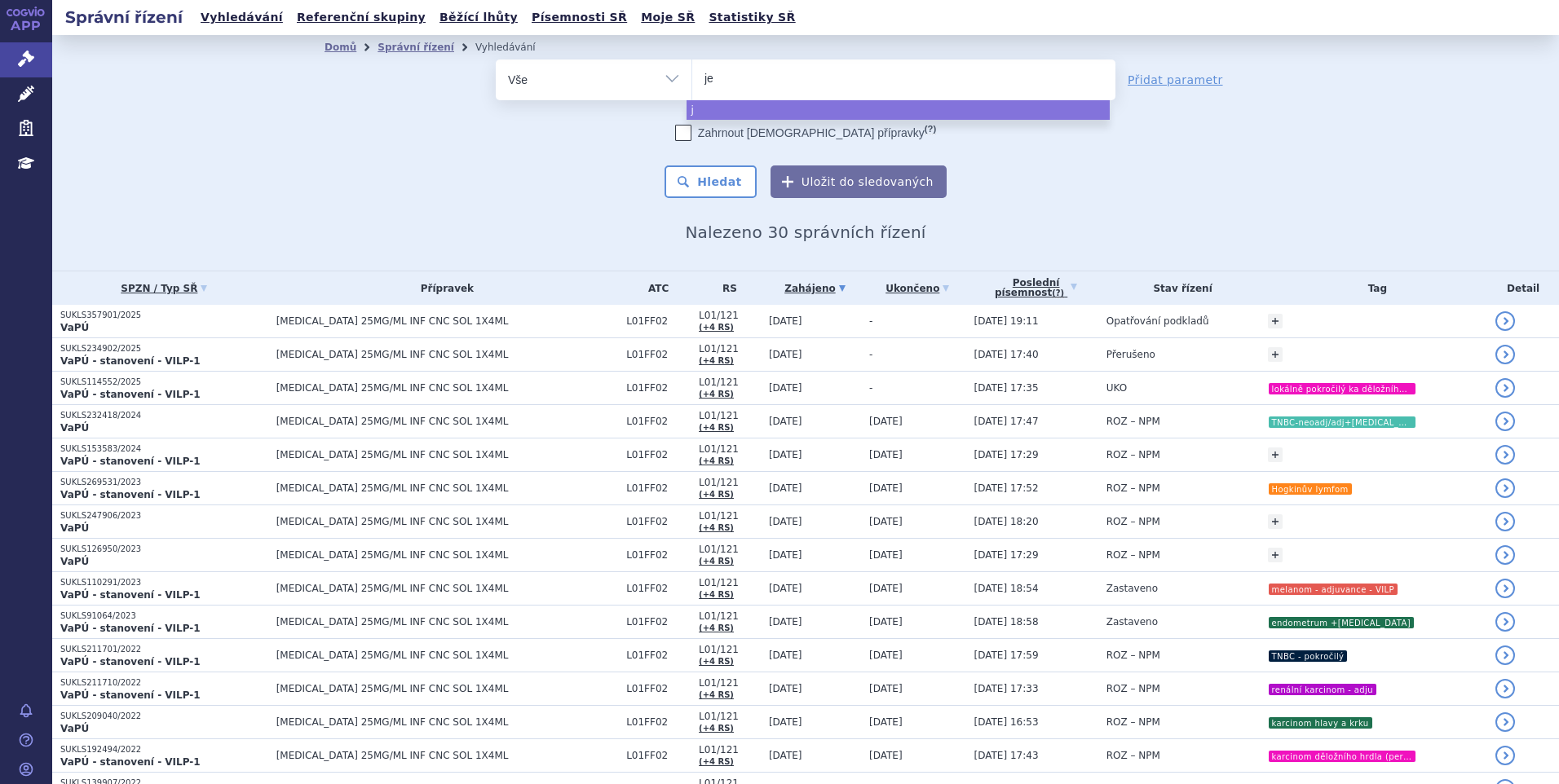
type input "jem"
type input "jempe"
type input "jemperli"
select select "jemperli"
click at [730, 185] on button "Hledat" at bounding box center [710, 182] width 92 height 33
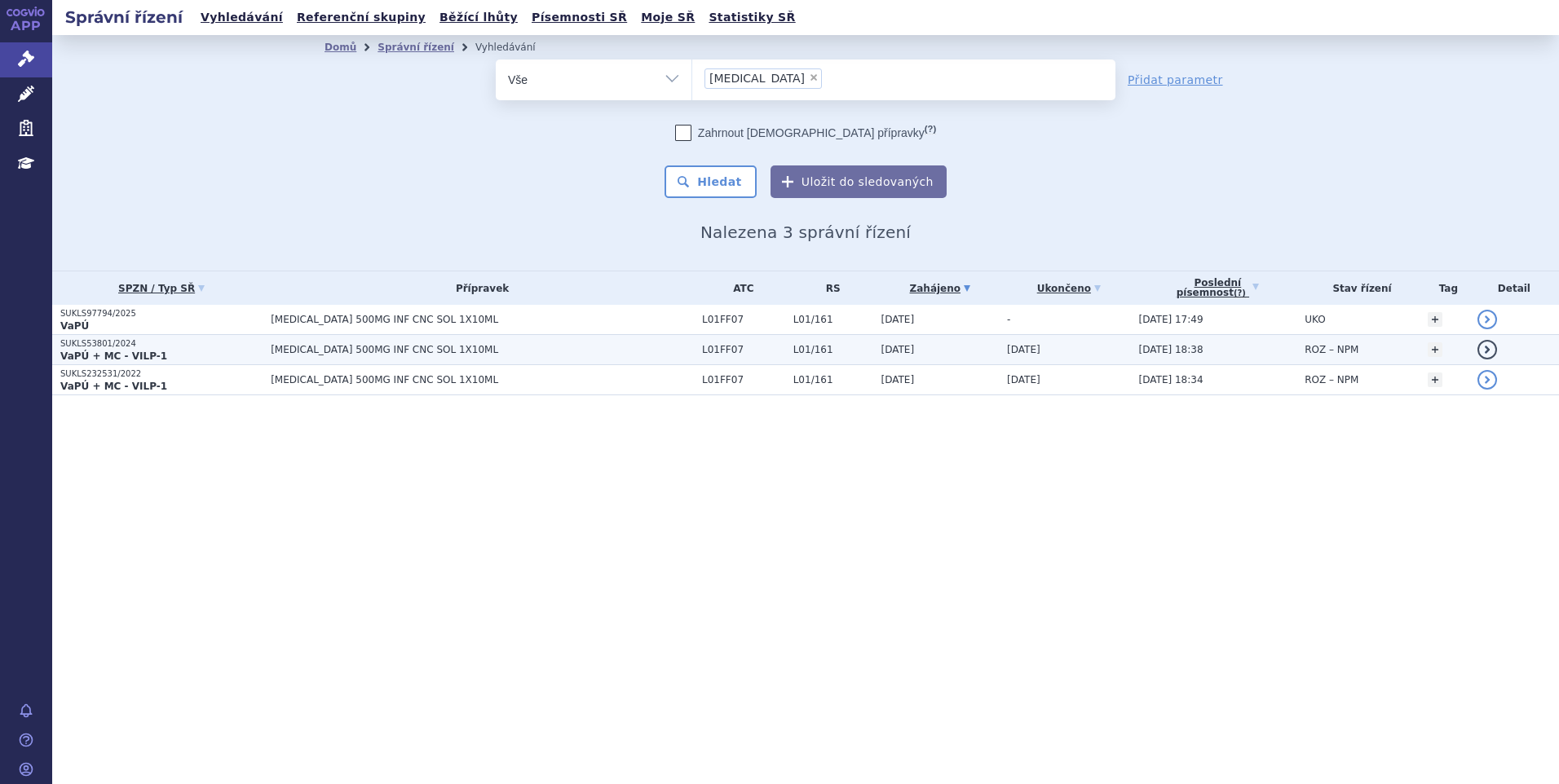
click at [92, 361] on strong "VaPÚ + MC - VILP-1" at bounding box center [113, 356] width 107 height 12
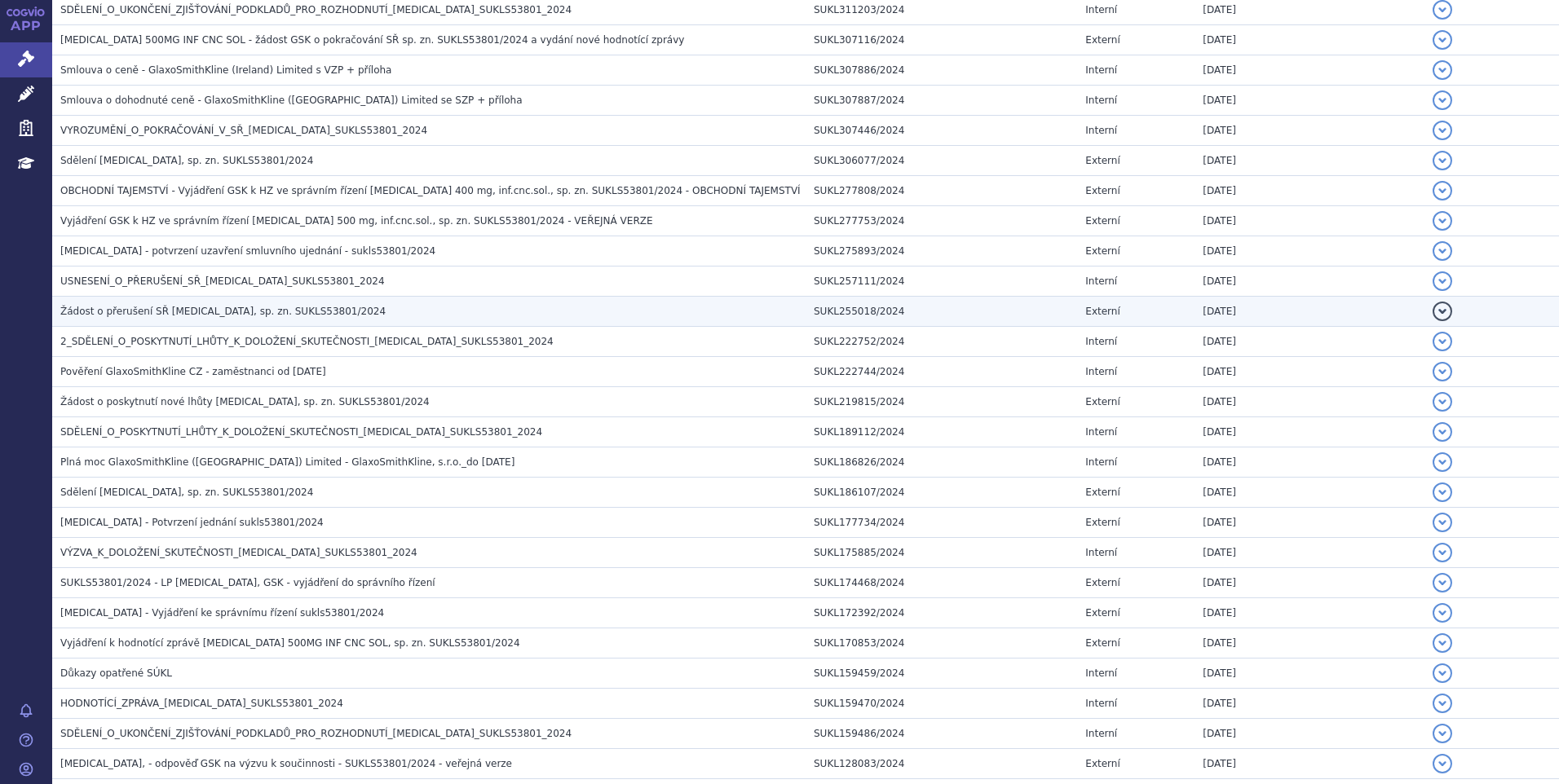
scroll to position [734, 0]
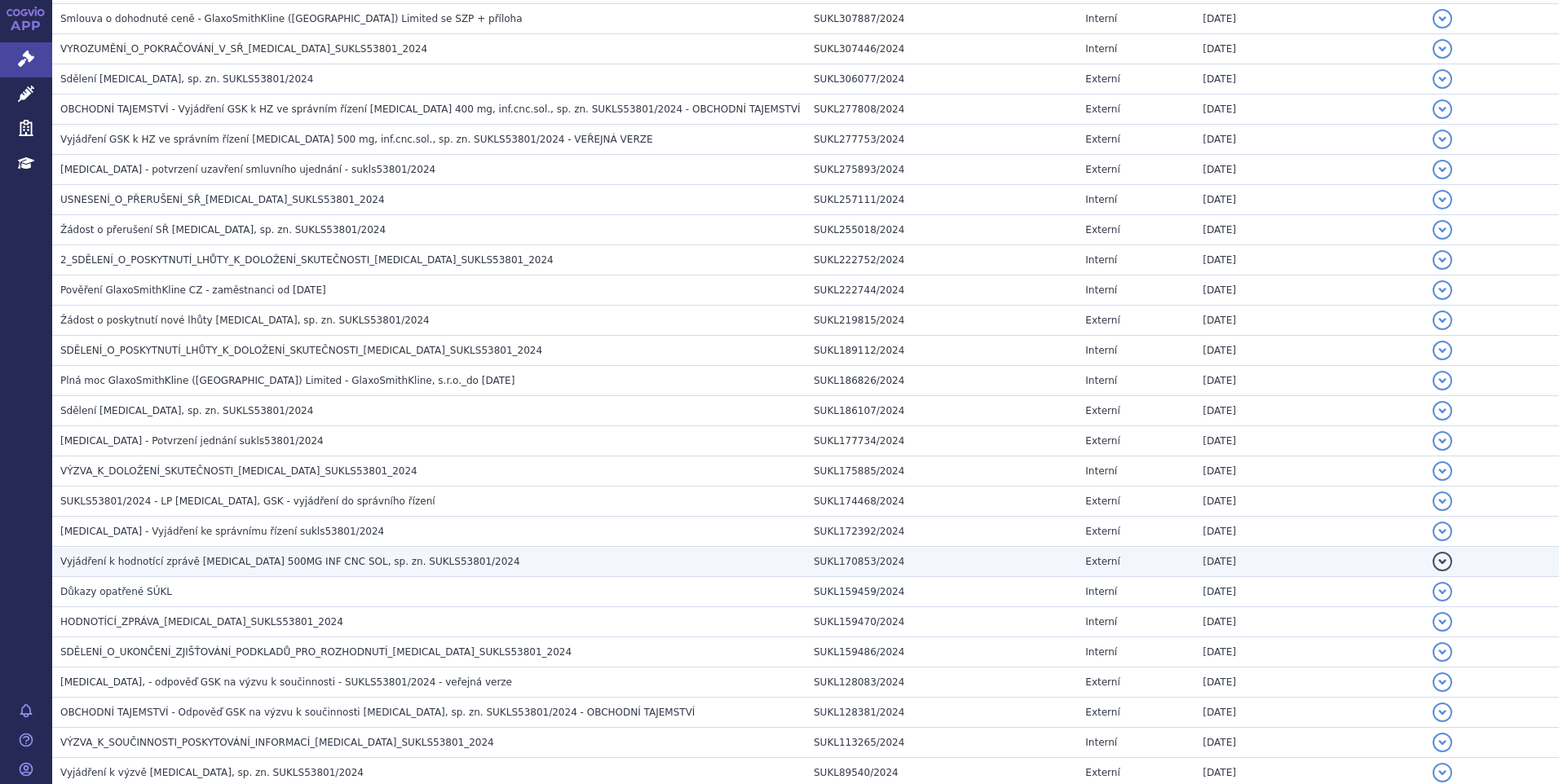
click at [181, 556] on span "Vyjádření k hodnotící zprávě [MEDICAL_DATA] 500MG INF CNC SOL, sp. zn. SUKLS538…" at bounding box center [290, 562] width 460 height 12
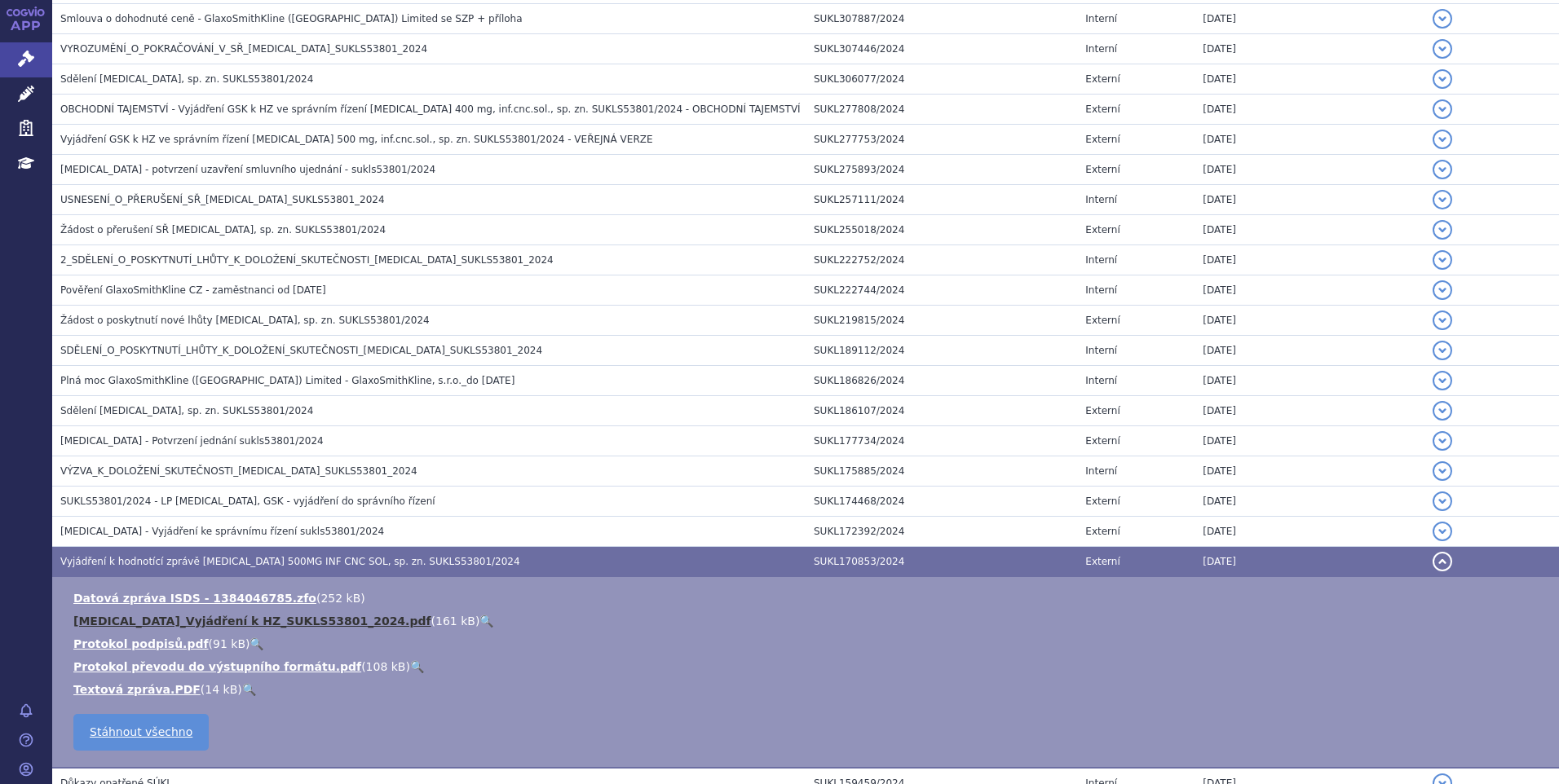
click at [188, 623] on link "[MEDICAL_DATA]_Vyjádření k HZ_SUKLS53801_2024.pdf" at bounding box center [252, 621] width 358 height 14
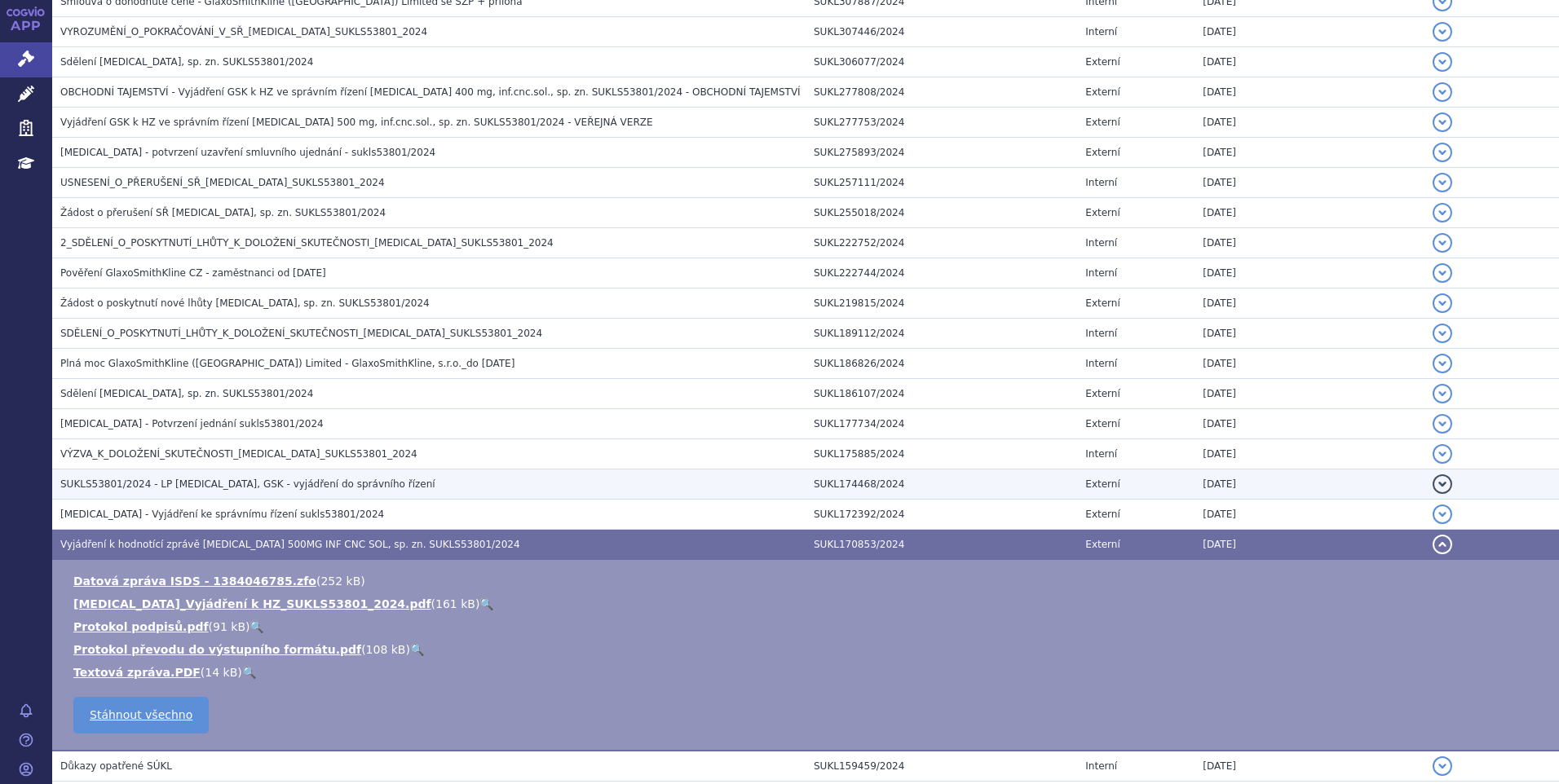
scroll to position [815, 0]
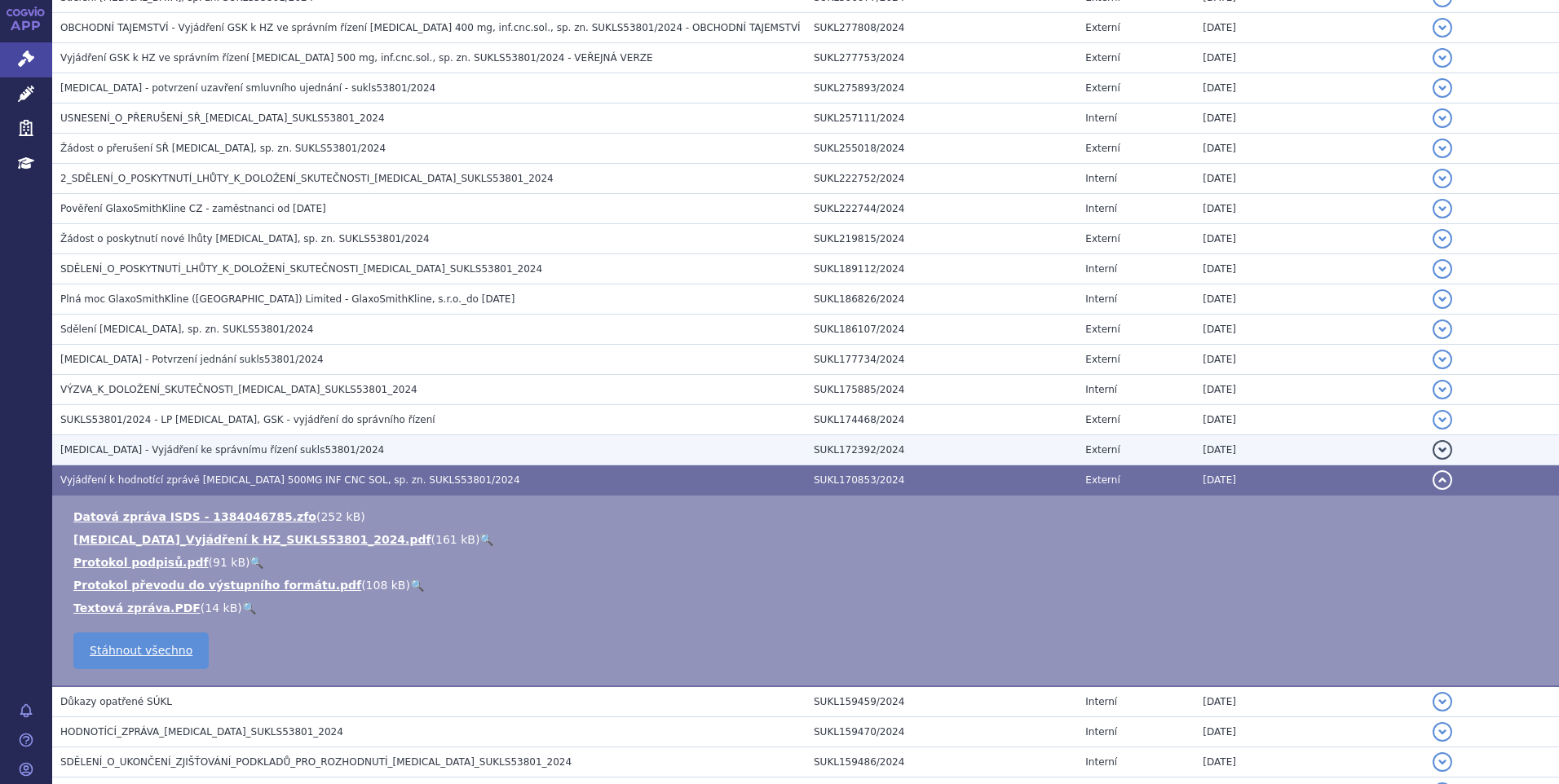
click at [116, 456] on span "[MEDICAL_DATA] - Vyjádření ke správnímu řízení sukls53801/2024" at bounding box center [221, 450] width 324 height 12
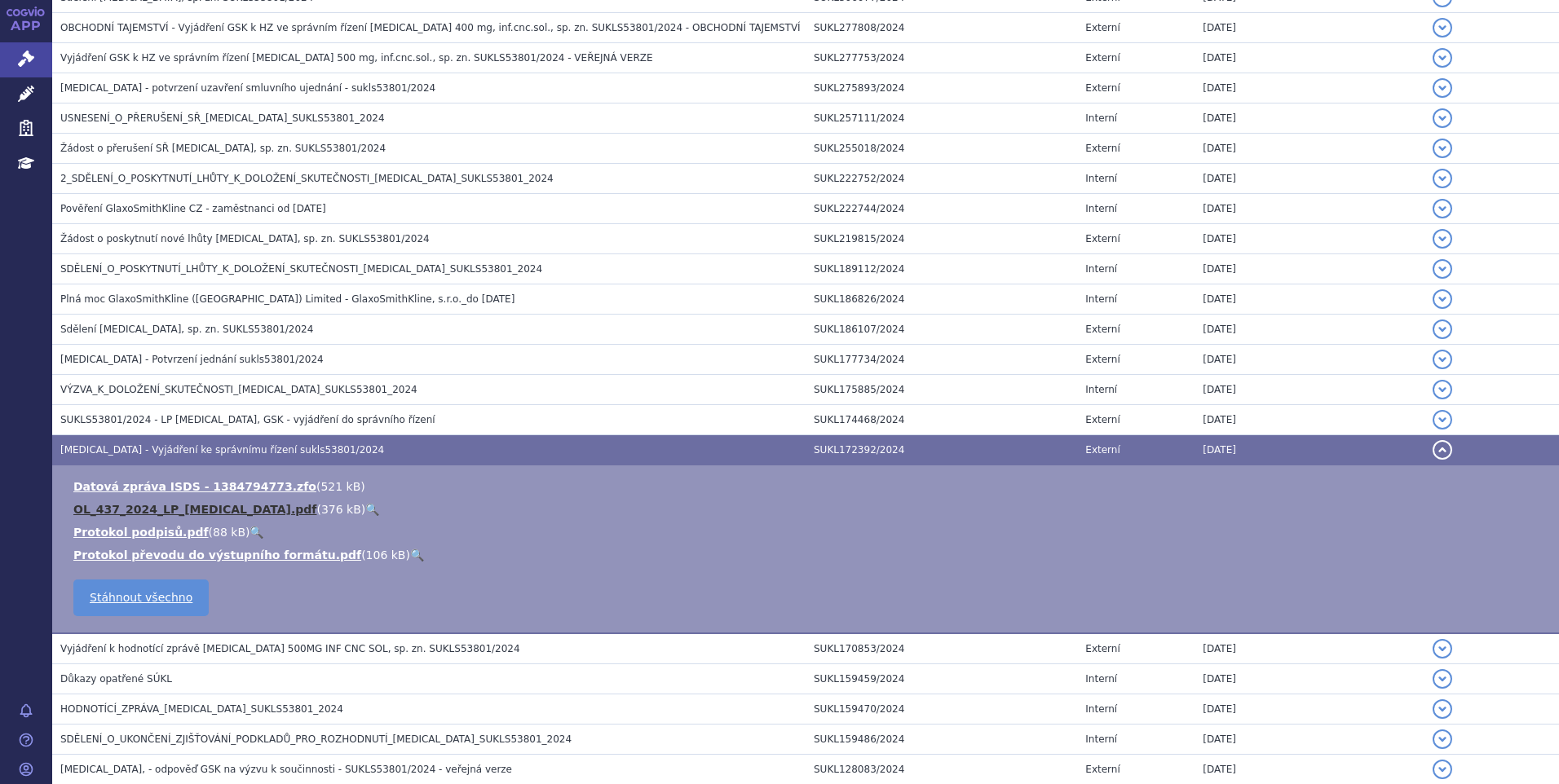
click at [116, 509] on link "OL_437_2024_LP_[MEDICAL_DATA].pdf" at bounding box center [195, 510] width 243 height 14
